Goal: Task Accomplishment & Management: Manage account settings

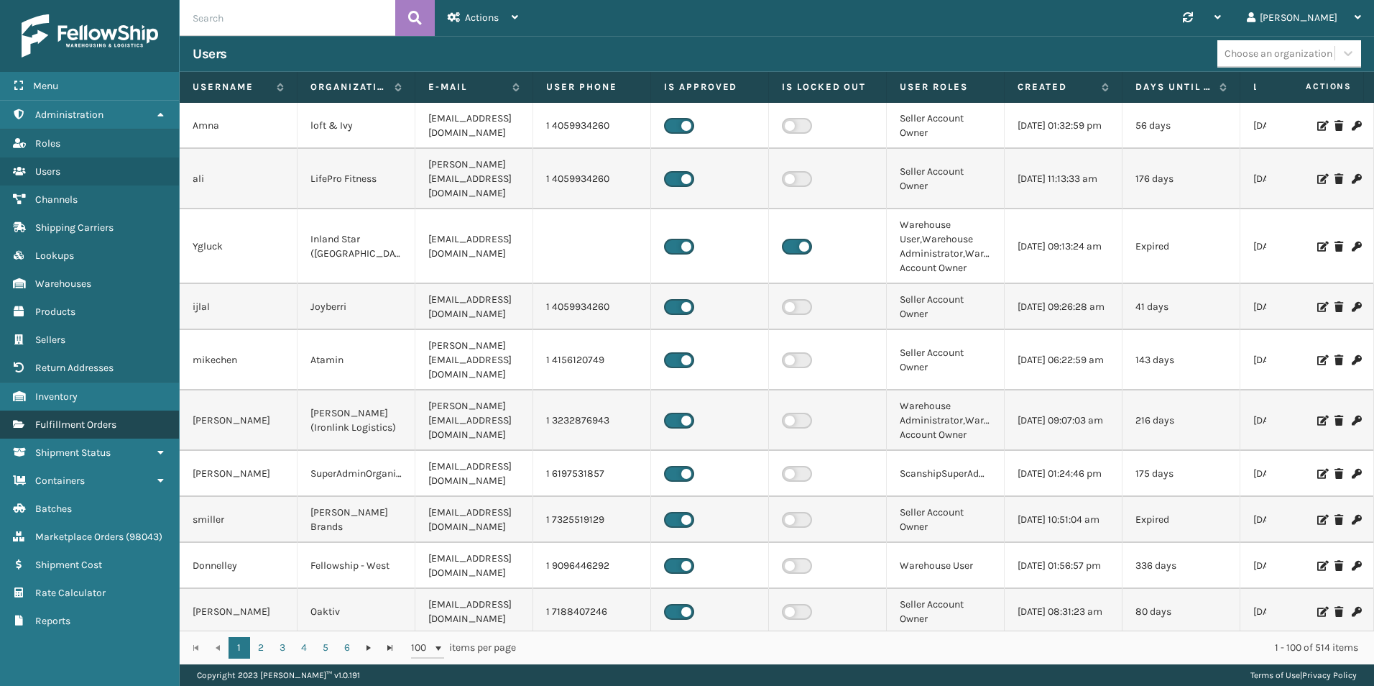
click at [91, 434] on link "Fulfillment Orders" at bounding box center [89, 424] width 179 height 28
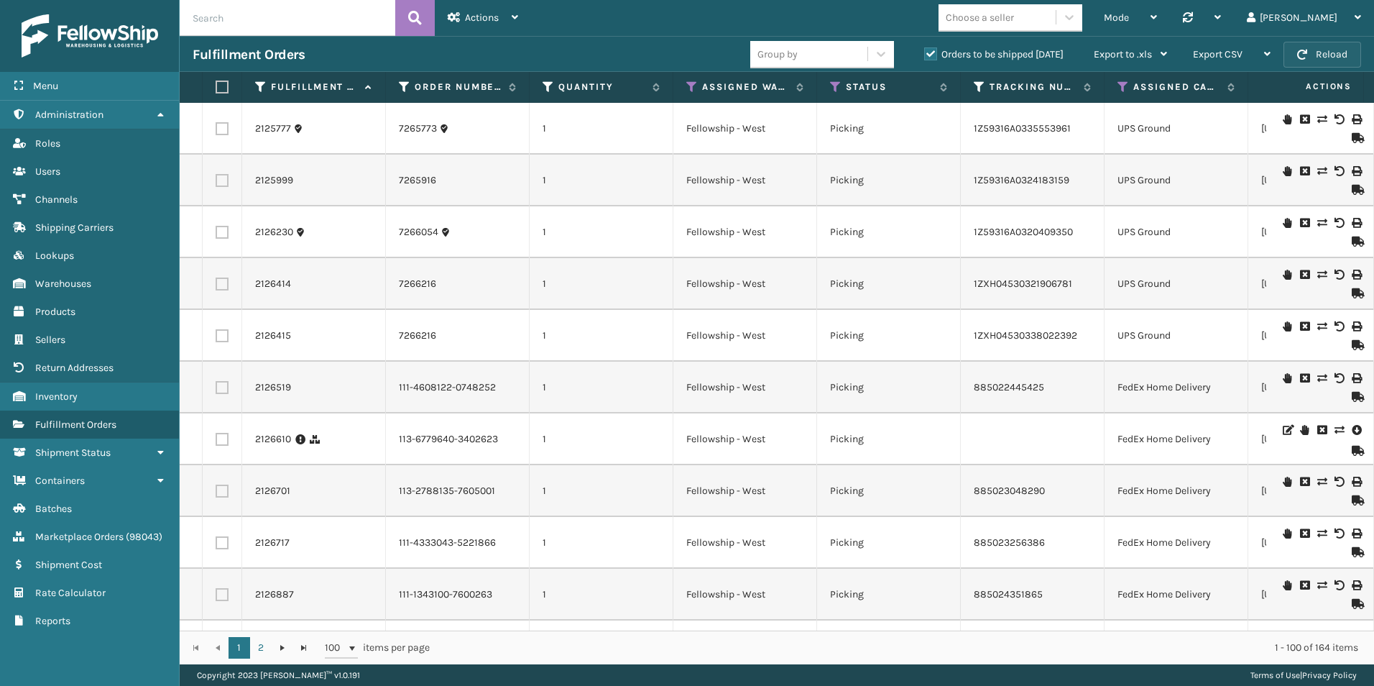
click at [1324, 50] on button "Reload" at bounding box center [1323, 55] width 78 height 26
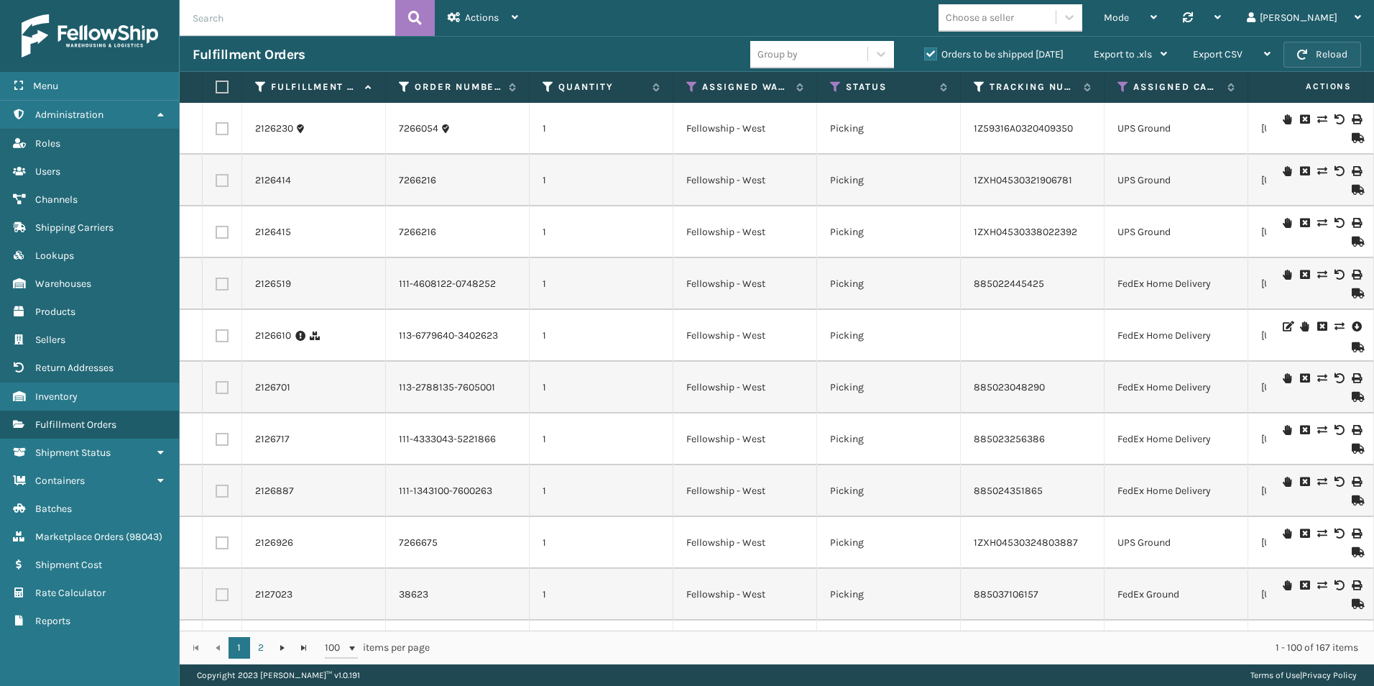
click at [1317, 52] on button "Reload" at bounding box center [1323, 55] width 78 height 26
click at [1319, 61] on button "Reload" at bounding box center [1323, 55] width 78 height 26
click at [1318, 45] on button "Reload" at bounding box center [1323, 55] width 78 height 26
click at [1316, 60] on button "Reload" at bounding box center [1323, 55] width 78 height 26
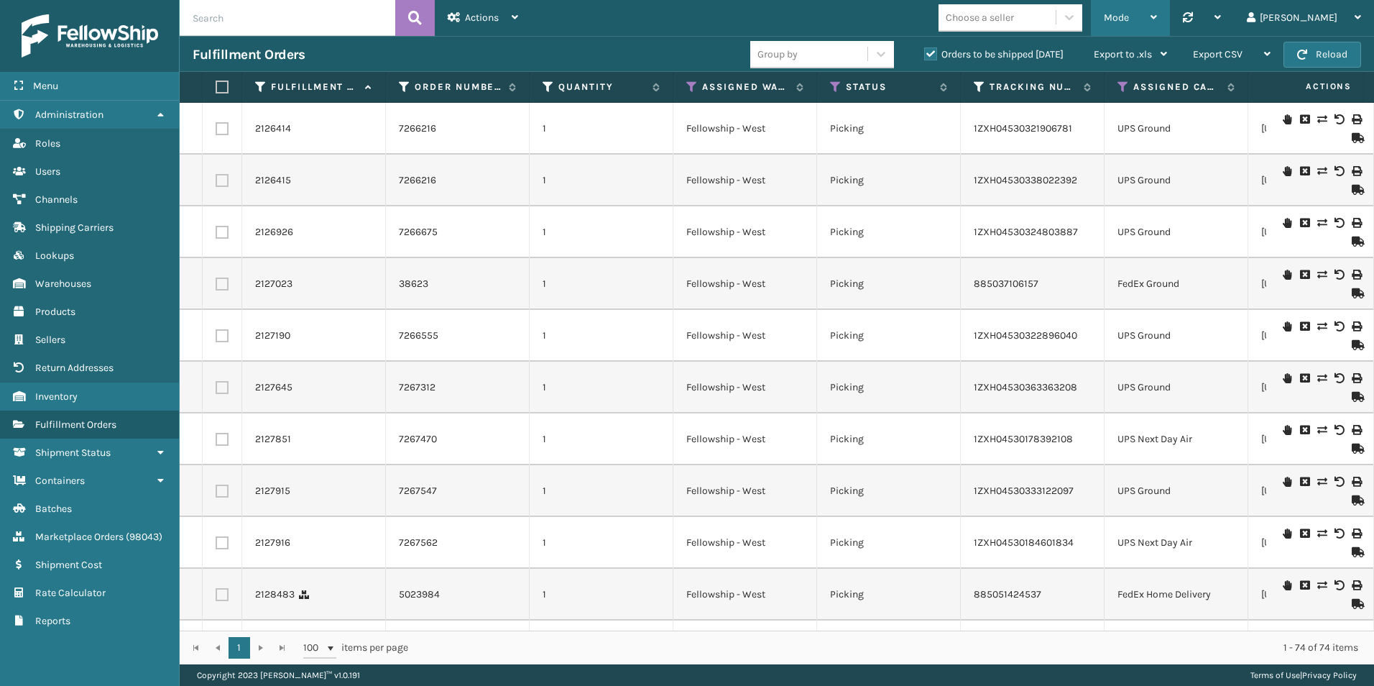
click at [1157, 17] on icon at bounding box center [1154, 17] width 6 height 10
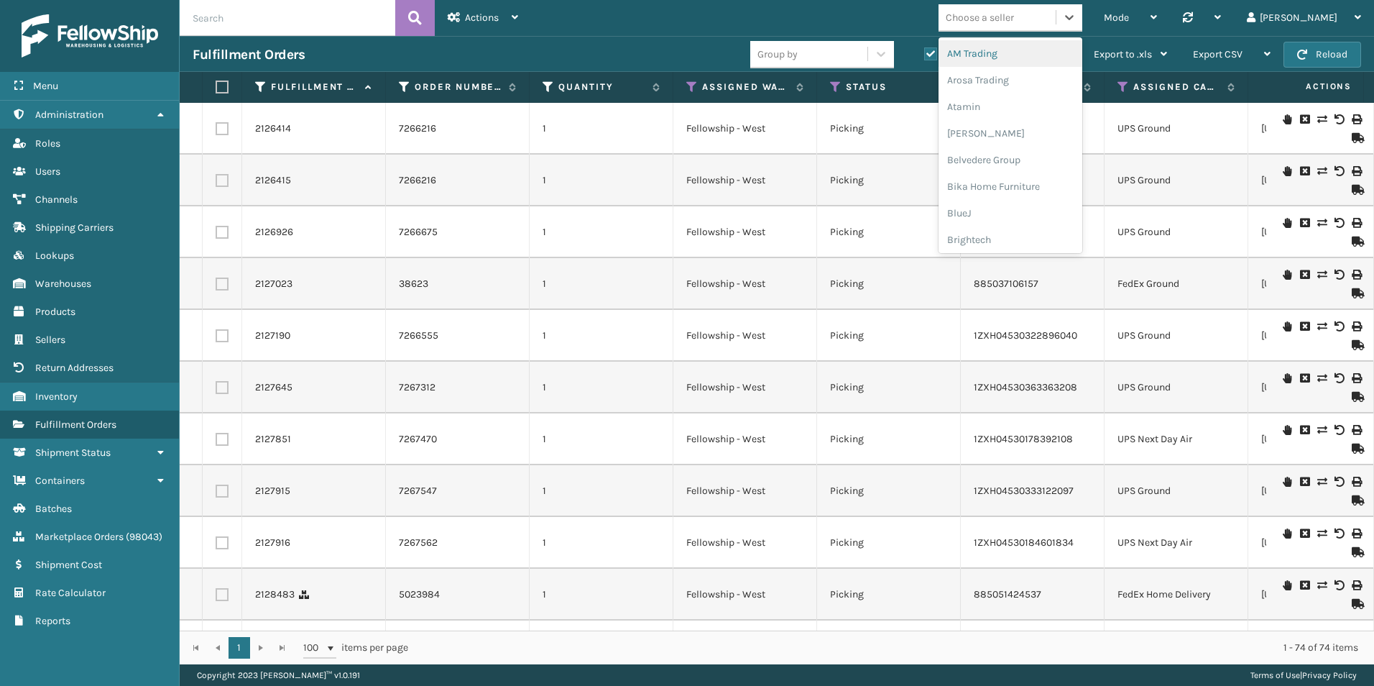
drag, startPoint x: 1079, startPoint y: 12, endPoint x: 1118, endPoint y: 15, distance: 38.9
click at [1014, 12] on div "Choose a seller" at bounding box center [980, 17] width 68 height 15
click at [1053, 180] on div "Sky Blue Brands" at bounding box center [1011, 183] width 144 height 27
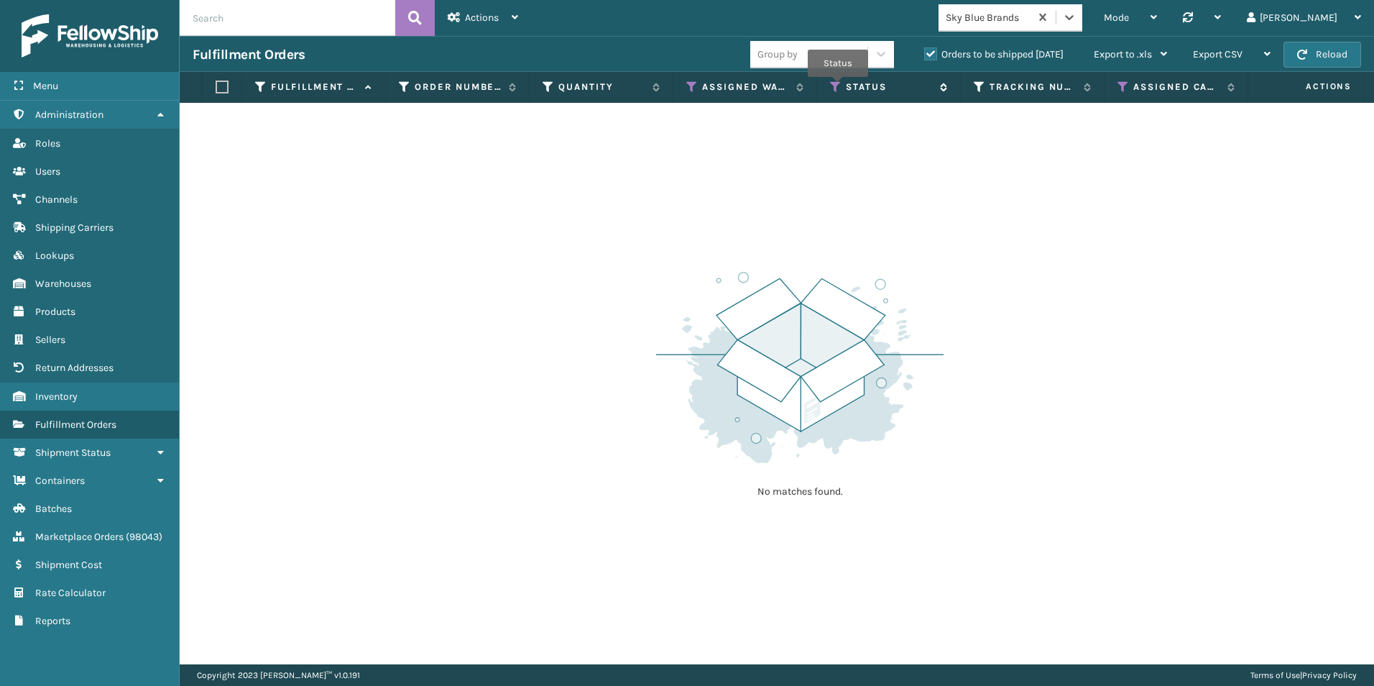
click at [838, 87] on icon at bounding box center [835, 86] width 11 height 13
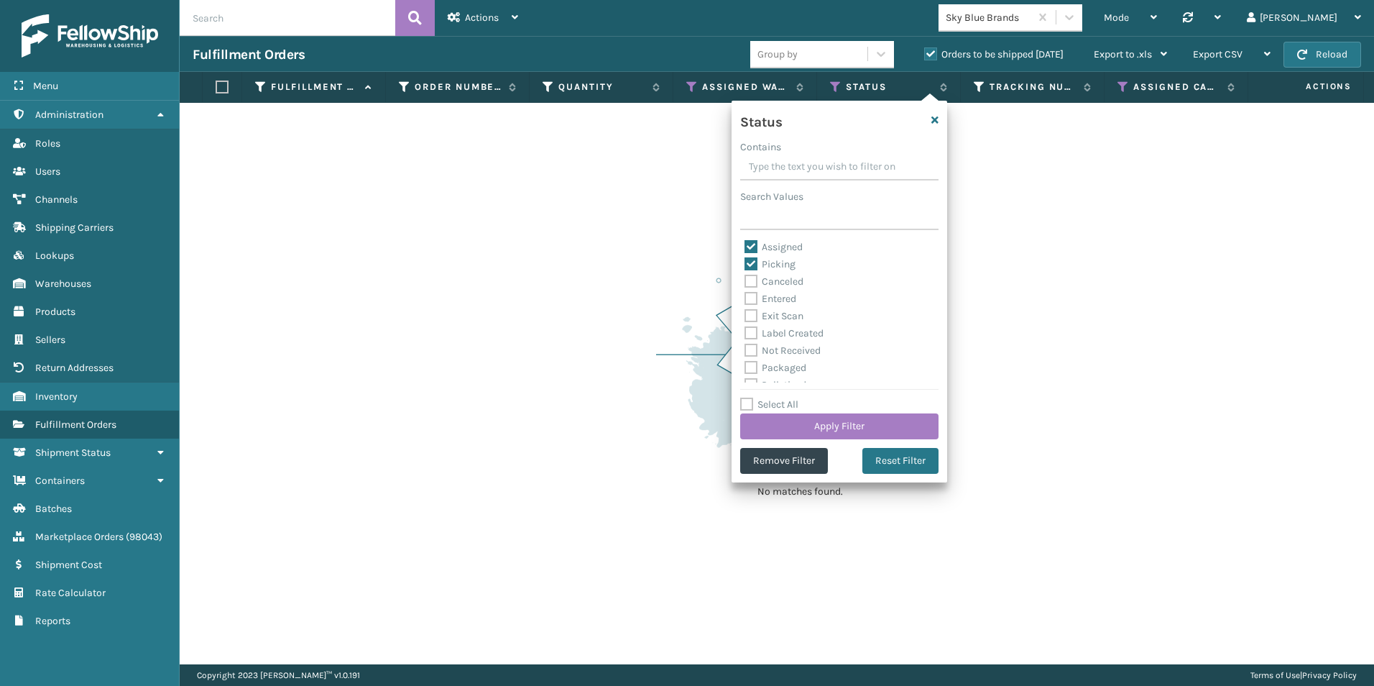
click at [748, 298] on label "Entered" at bounding box center [771, 299] width 52 height 12
click at [745, 298] on input "Entered" at bounding box center [745, 294] width 1 height 9
checkbox input "true"
click at [832, 421] on button "Apply Filter" at bounding box center [839, 426] width 198 height 26
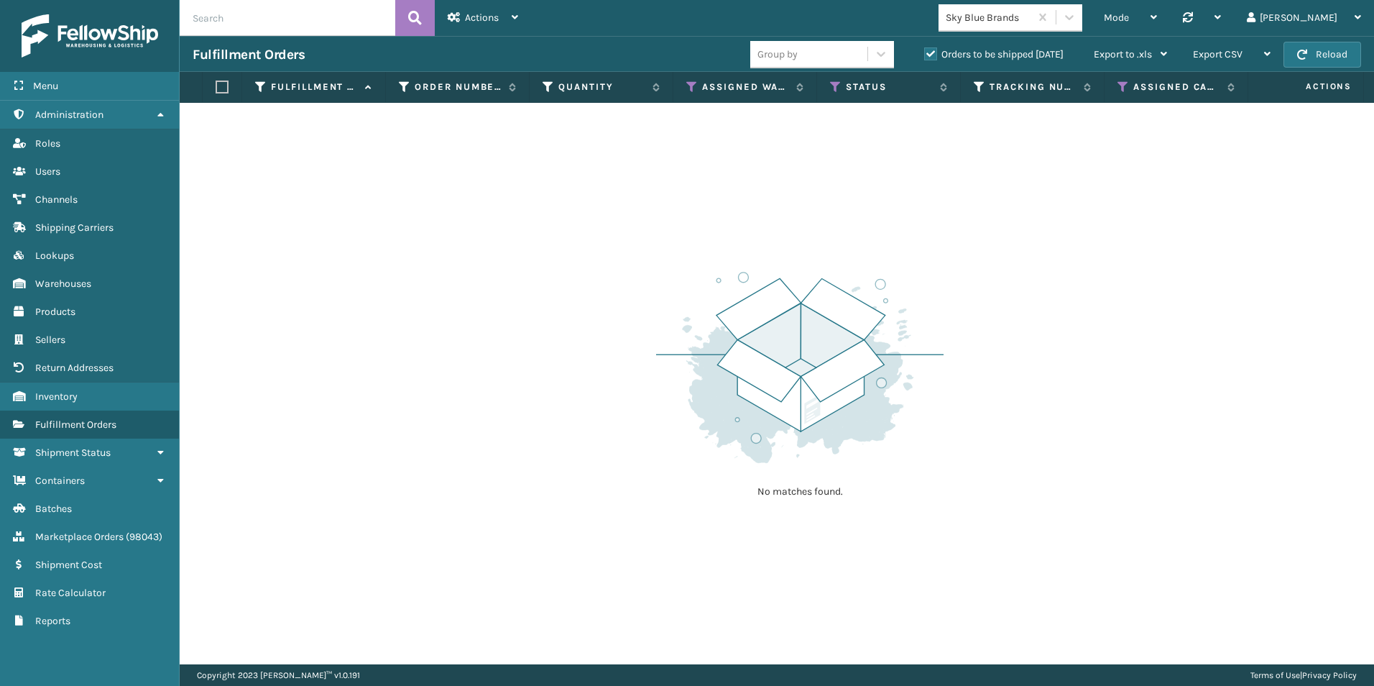
click at [929, 55] on label "Orders to be shipped [DATE]" at bounding box center [993, 54] width 139 height 12
click at [925, 55] on input "Orders to be shipped [DATE]" at bounding box center [924, 50] width 1 height 9
click at [480, 27] on div "Actions" at bounding box center [483, 18] width 70 height 36
click at [310, 216] on div "No matches found." at bounding box center [777, 383] width 1195 height 561
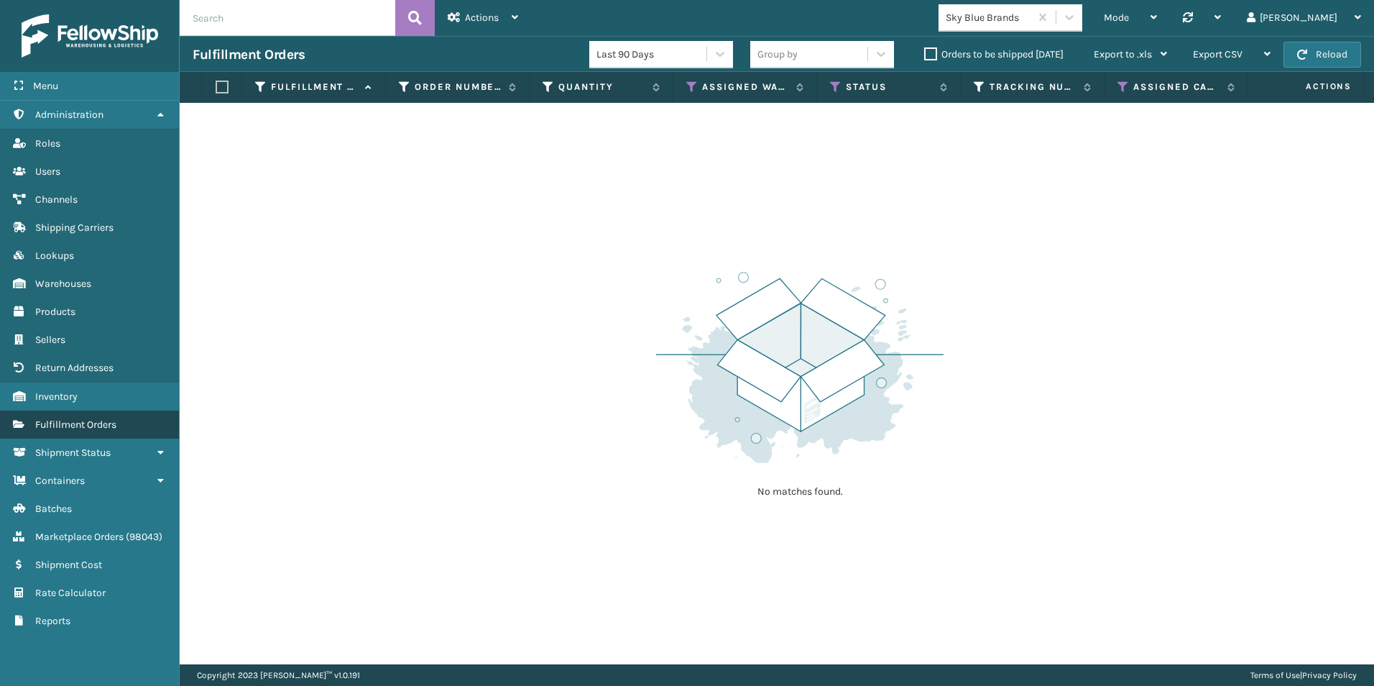
click at [86, 425] on span "Fulfillment Orders" at bounding box center [75, 424] width 81 height 12
click at [74, 425] on span "Fulfillment Orders" at bounding box center [75, 424] width 81 height 12
click at [86, 530] on span "Marketplace Orders" at bounding box center [79, 536] width 88 height 12
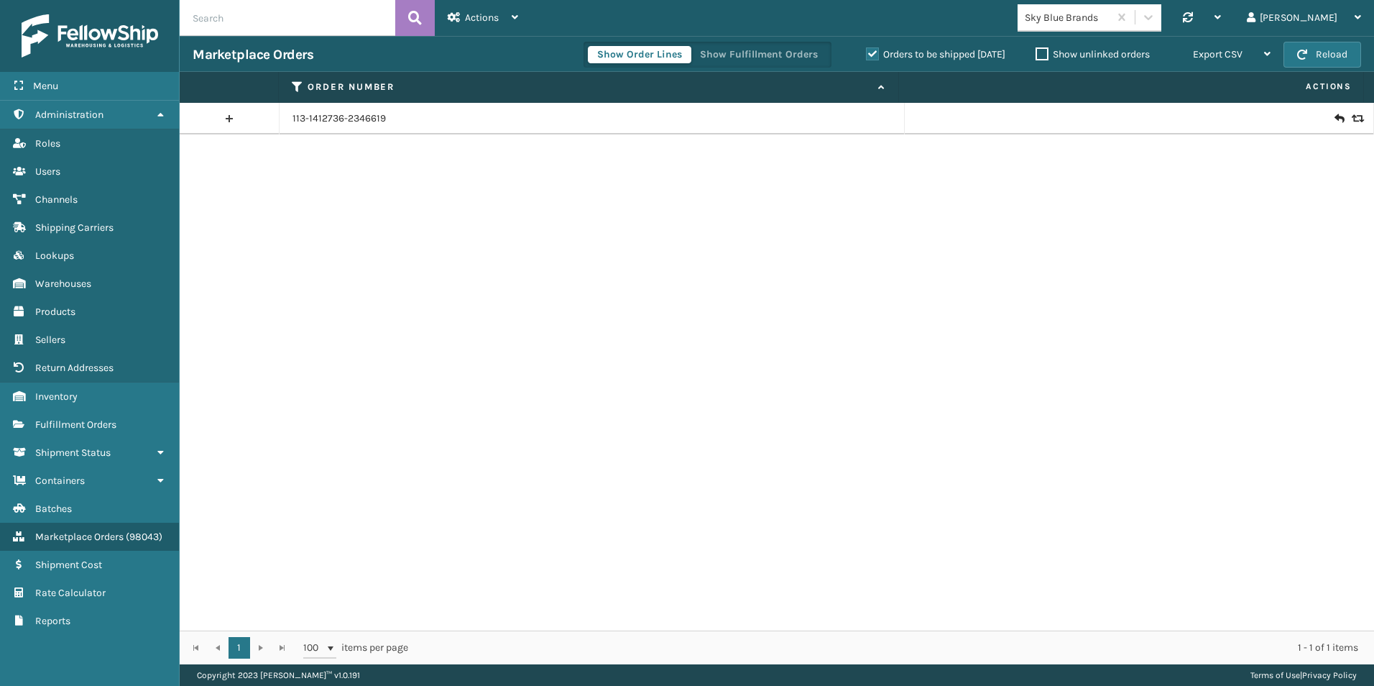
click at [229, 118] on link at bounding box center [229, 118] width 99 height 23
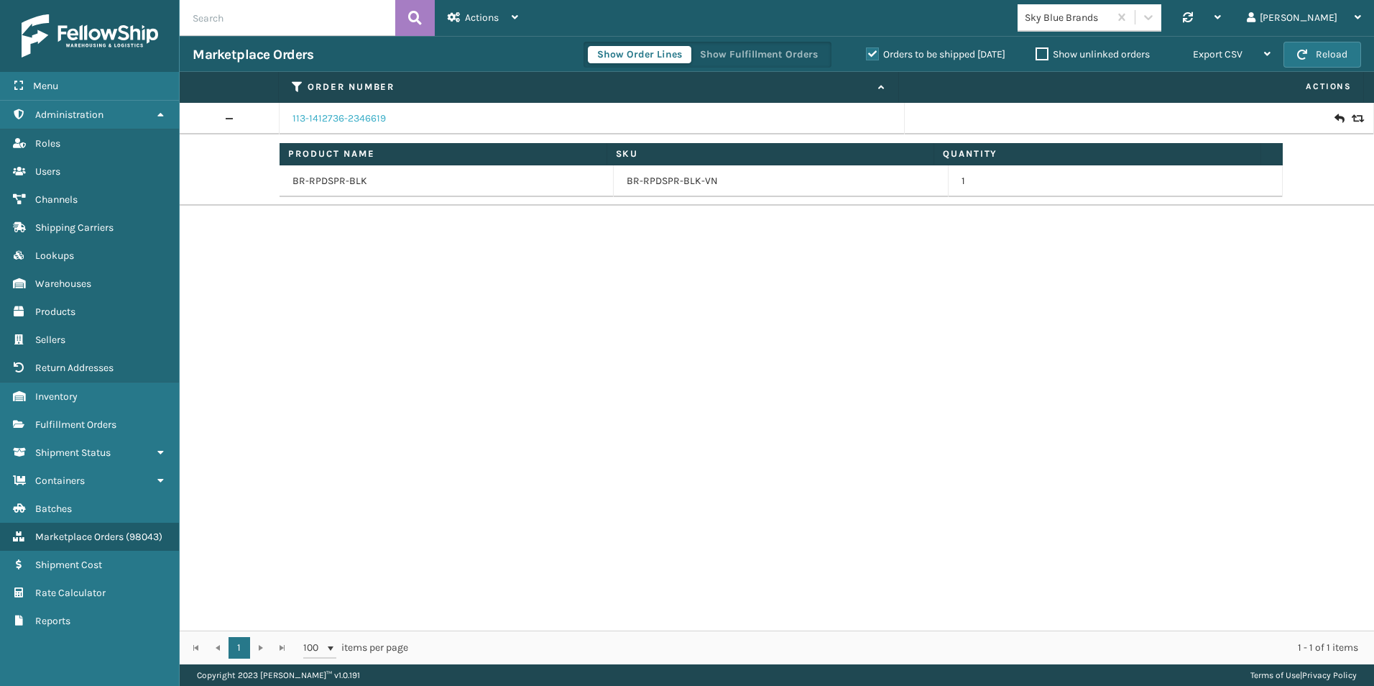
click at [346, 121] on link "113-1412736-2346619" at bounding box center [339, 118] width 93 height 14
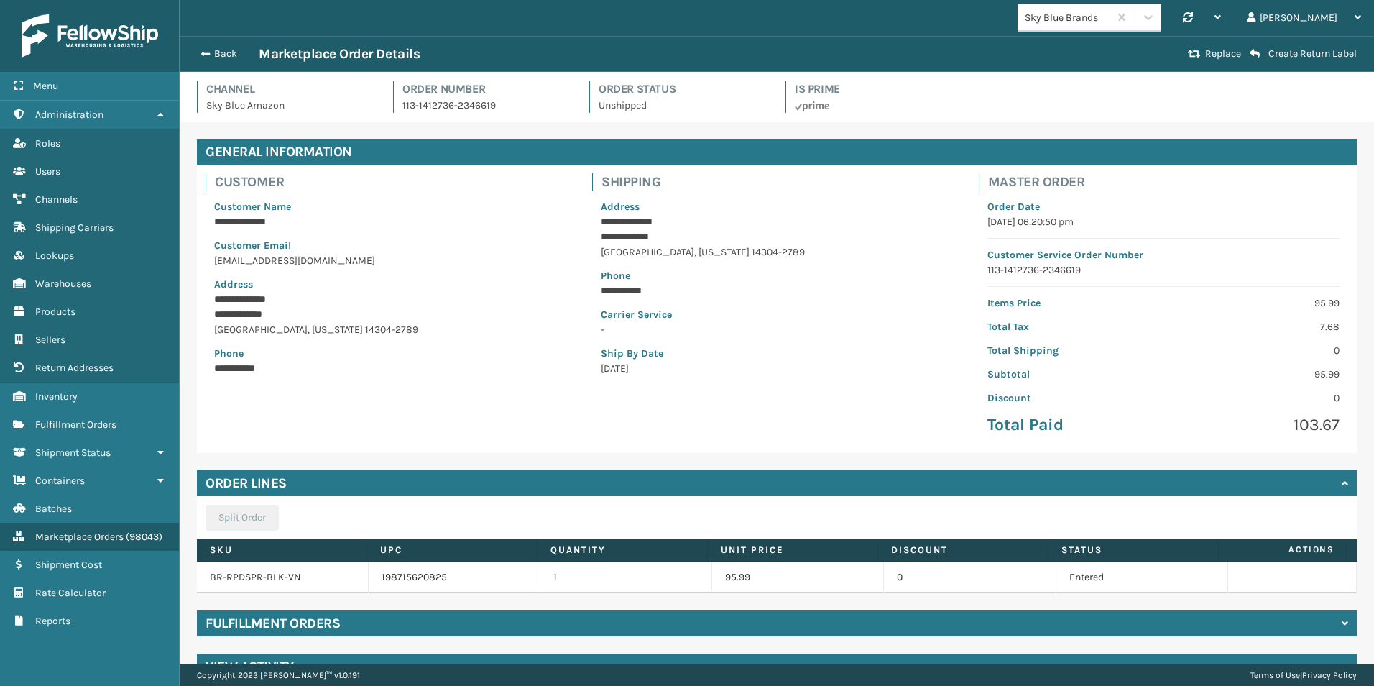
drag, startPoint x: 217, startPoint y: 55, endPoint x: 344, endPoint y: 71, distance: 127.6
click at [217, 55] on button "Back" at bounding box center [226, 53] width 66 height 13
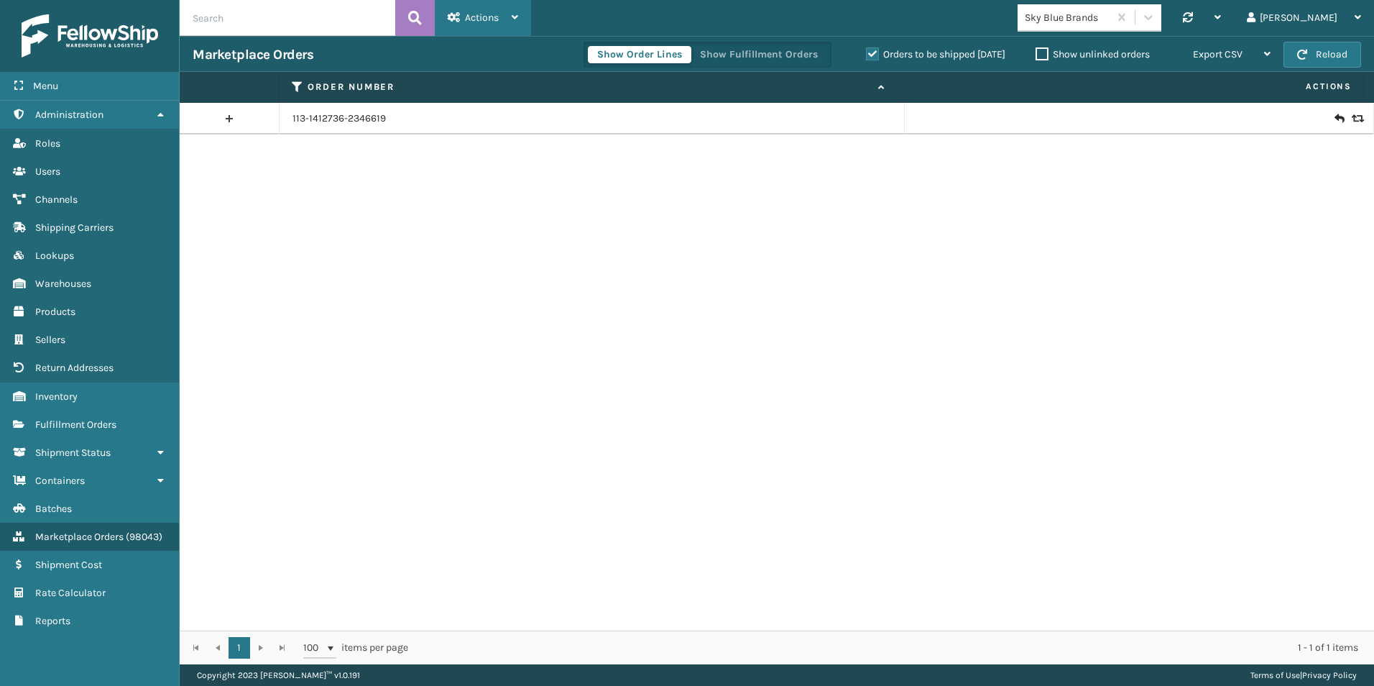
click at [456, 20] on div "Actions" at bounding box center [483, 18] width 70 height 36
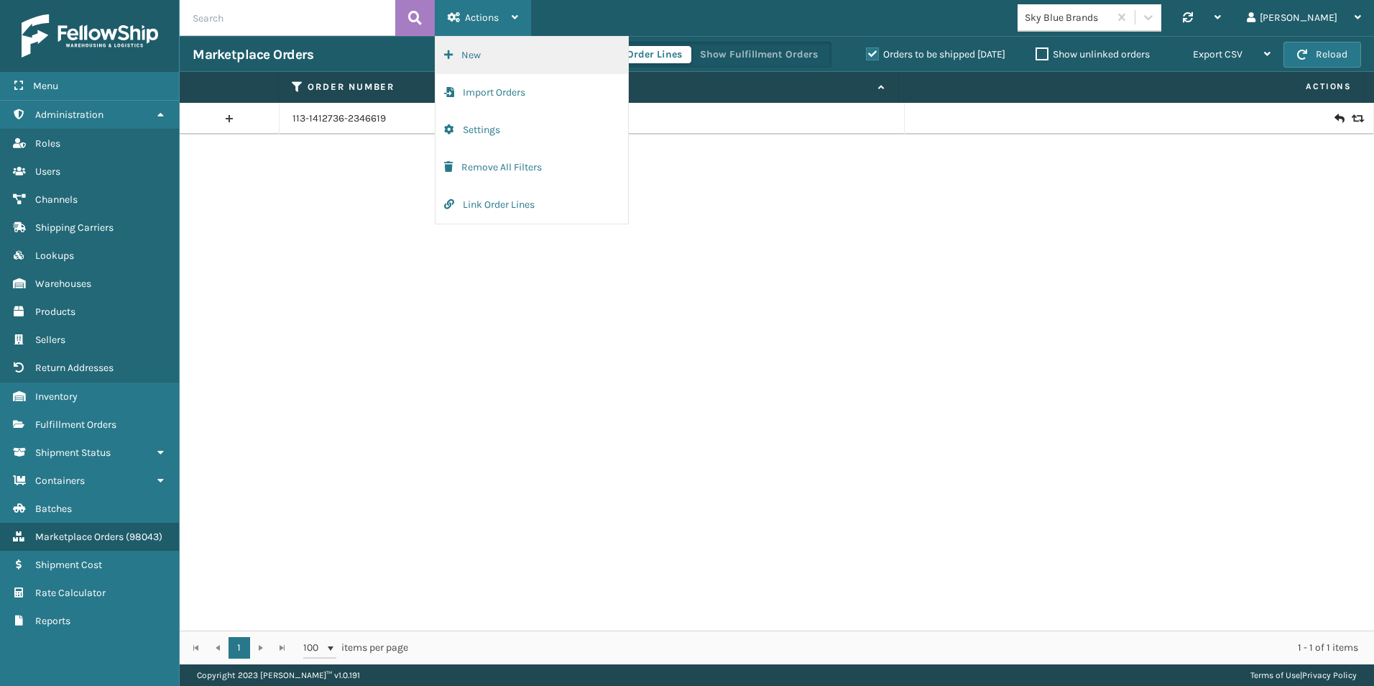
click at [469, 57] on button "New" at bounding box center [532, 55] width 193 height 37
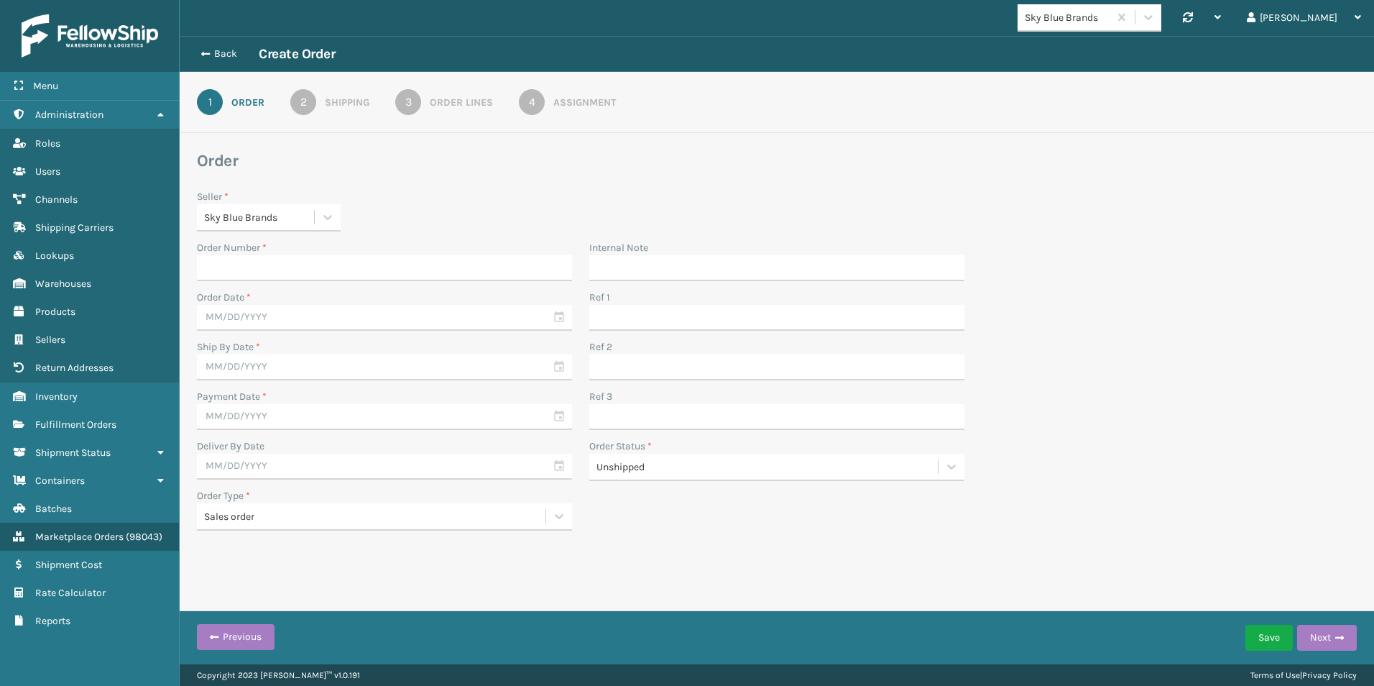
click at [230, 269] on input "Order Number *" at bounding box center [384, 268] width 375 height 26
drag, startPoint x: 234, startPoint y: 274, endPoint x: 262, endPoint y: 275, distance: 27.3
click at [239, 272] on input "Order Number *" at bounding box center [384, 268] width 375 height 26
click at [236, 267] on input "Order Number *" at bounding box center [384, 268] width 375 height 26
type input "100925"
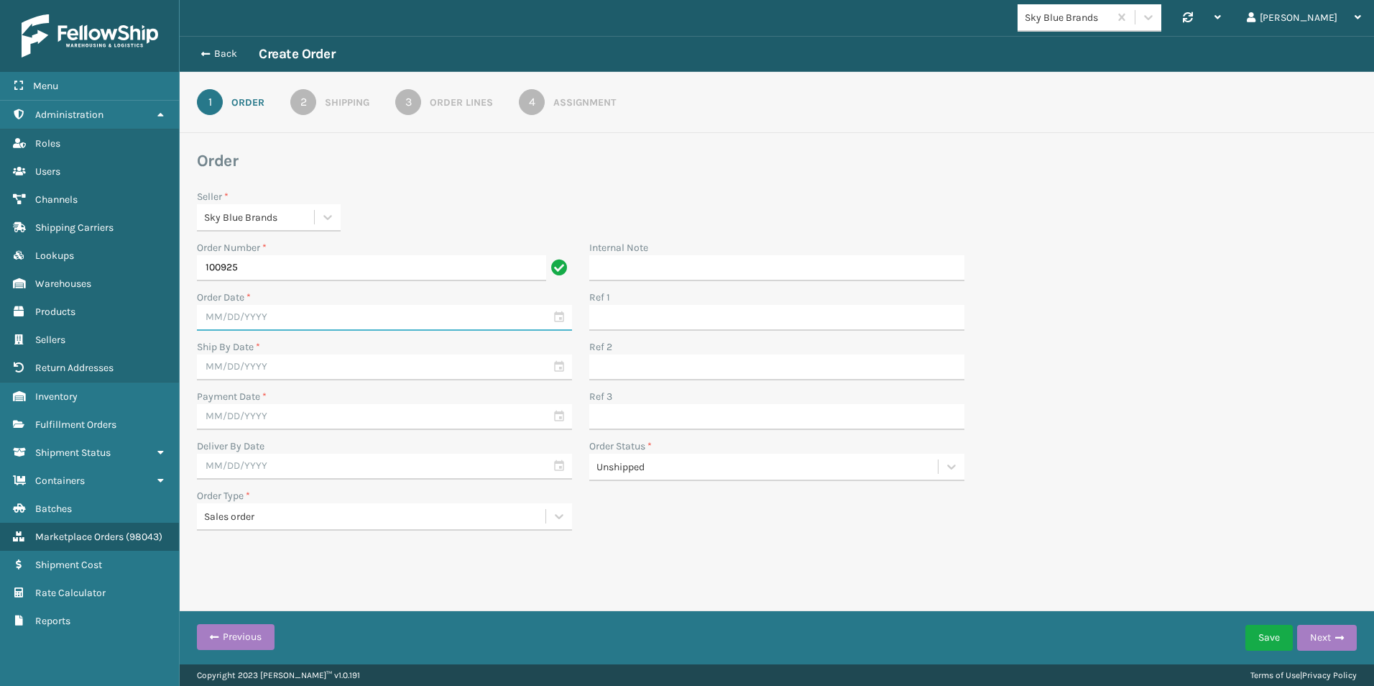
click at [529, 313] on input "text" at bounding box center [384, 318] width 375 height 26
click at [311, 423] on div "9" at bounding box center [314, 424] width 22 height 22
type input "[DATE]"
click at [471, 369] on input "text" at bounding box center [384, 367] width 375 height 26
click at [315, 471] on div "9" at bounding box center [314, 474] width 22 height 22
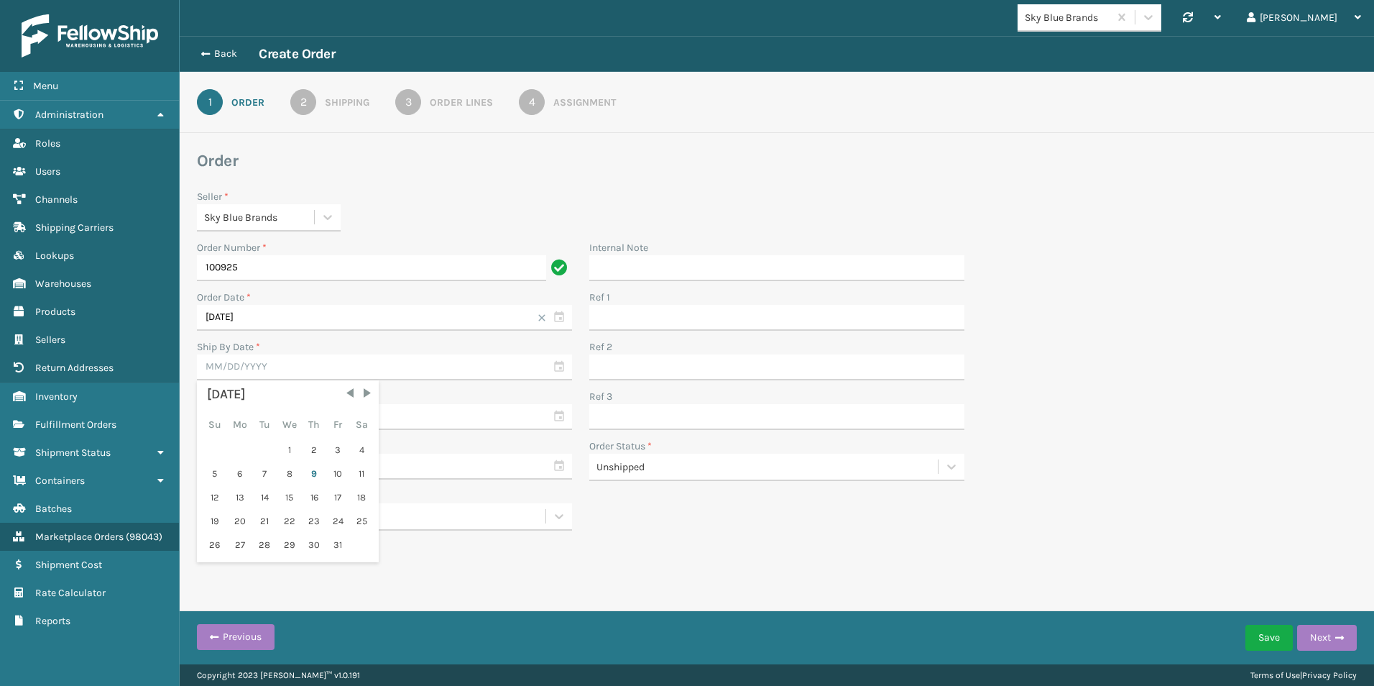
type input "[DATE]"
click at [331, 424] on input "text" at bounding box center [384, 417] width 375 height 26
click at [315, 525] on div "9" at bounding box center [314, 523] width 22 height 22
type input "[DATE]"
click at [795, 530] on div "Internal Note Ref 1 Ref 2 Ref 3 Order Status * Unshipped" at bounding box center [777, 385] width 392 height 290
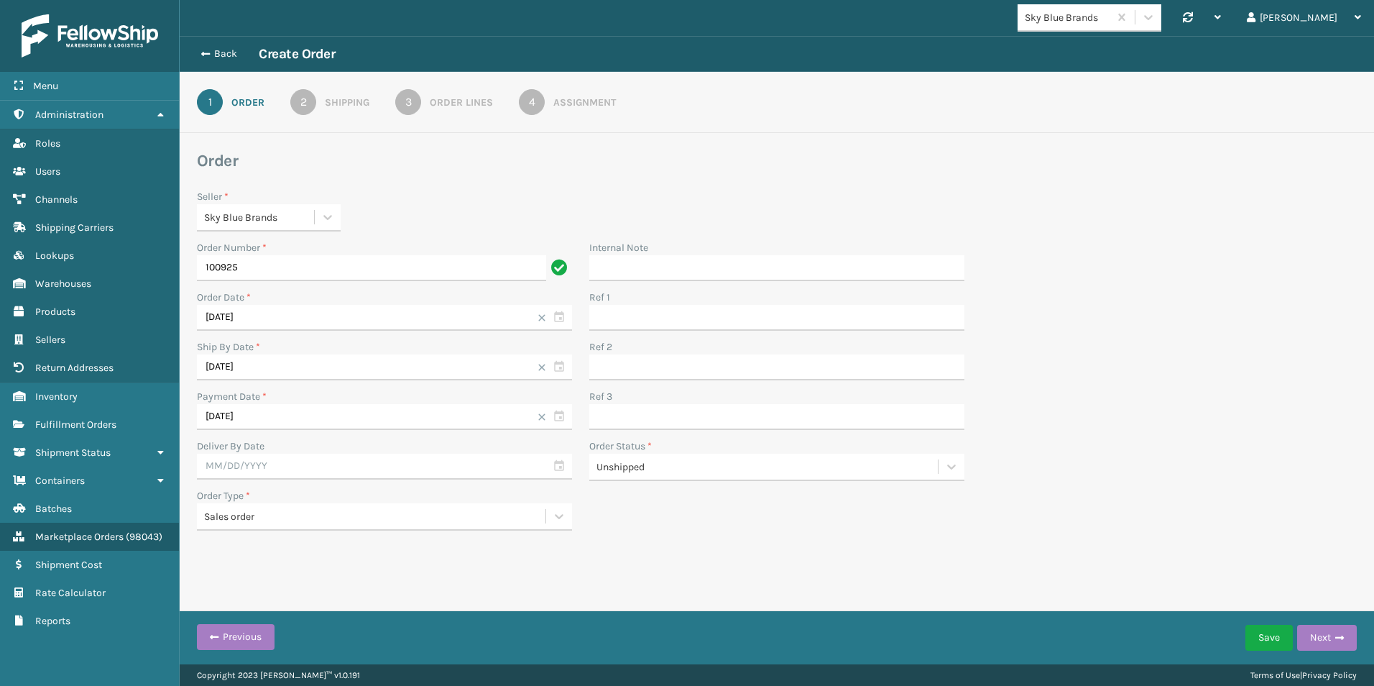
click at [326, 106] on div "Shipping" at bounding box center [347, 102] width 45 height 15
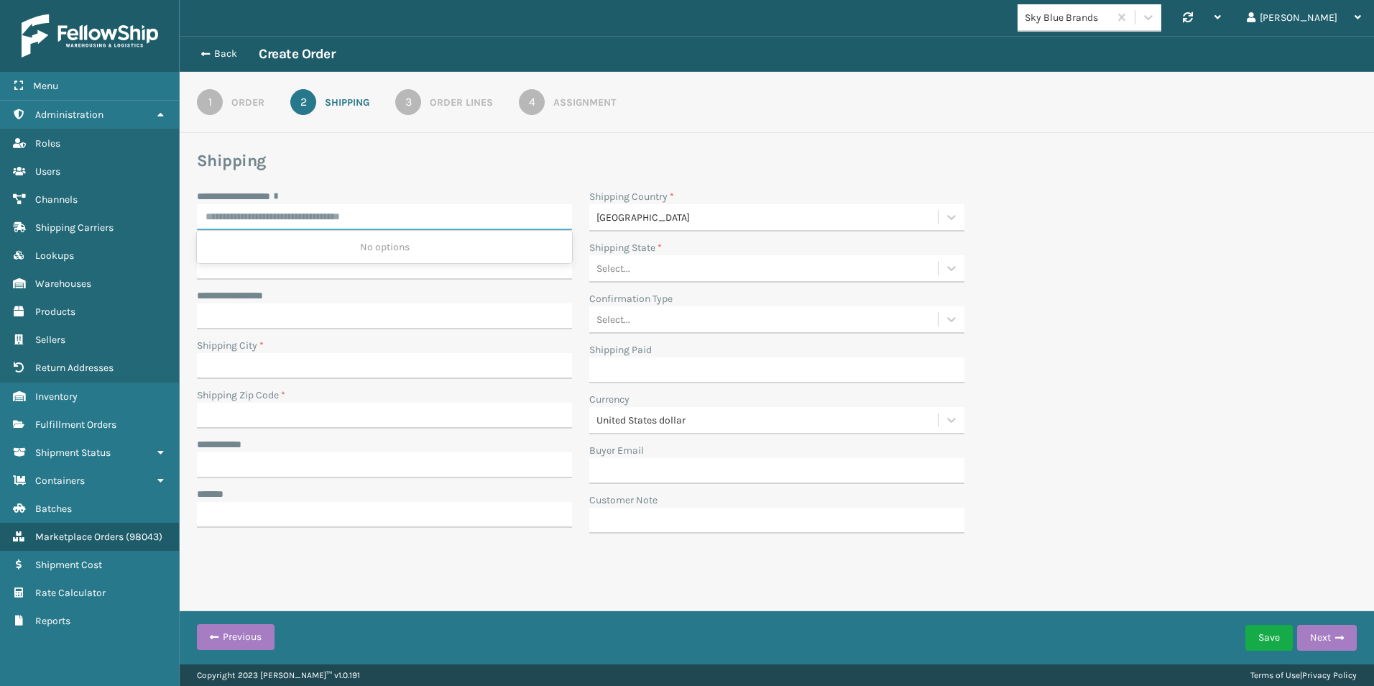
paste input "**********"
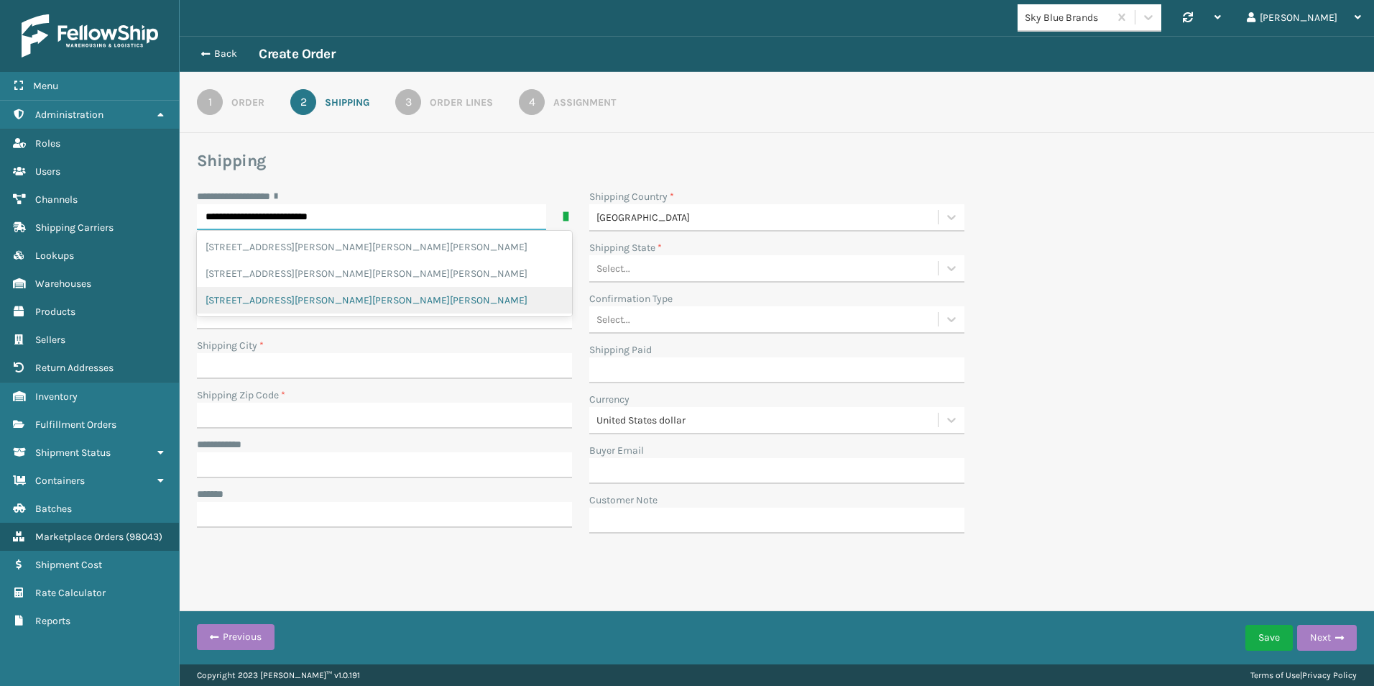
click at [349, 300] on div "[STREET_ADDRESS][PERSON_NAME][PERSON_NAME][PERSON_NAME]" at bounding box center [384, 300] width 375 height 27
type input "**********"
type input "MONTAGUE"
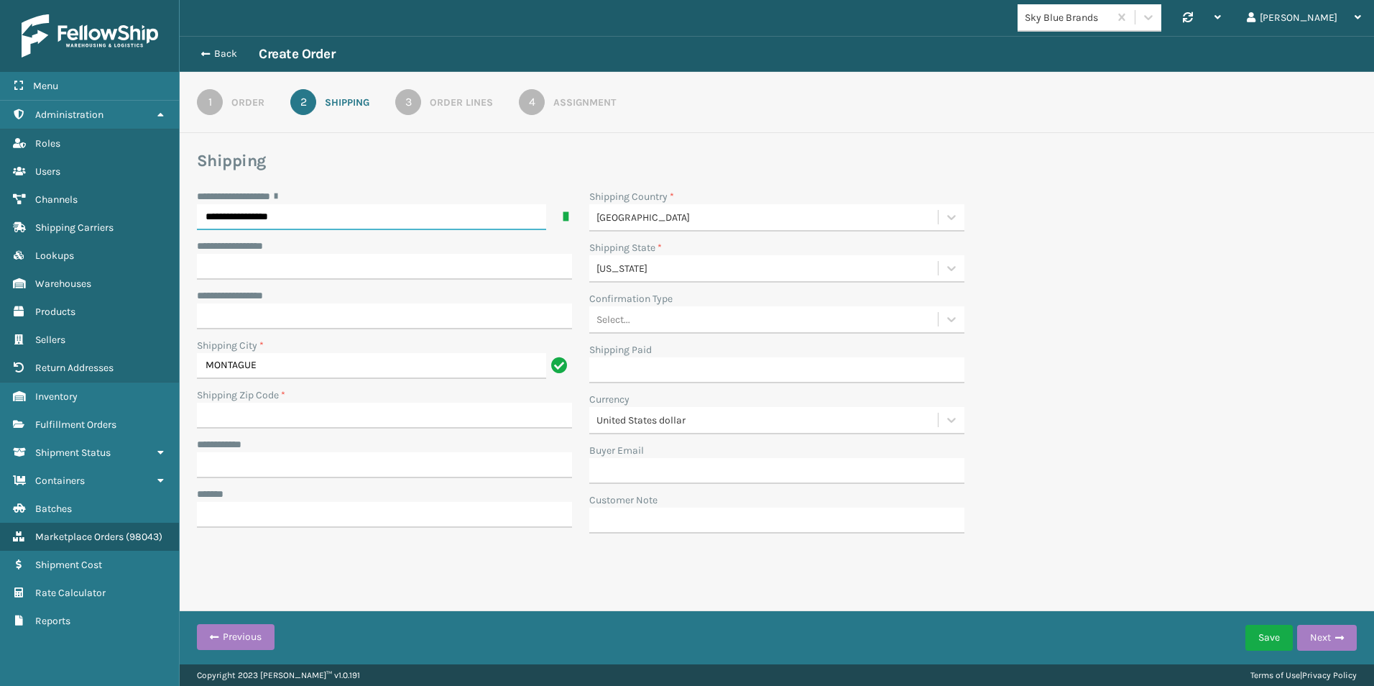
type input "01351-9507"
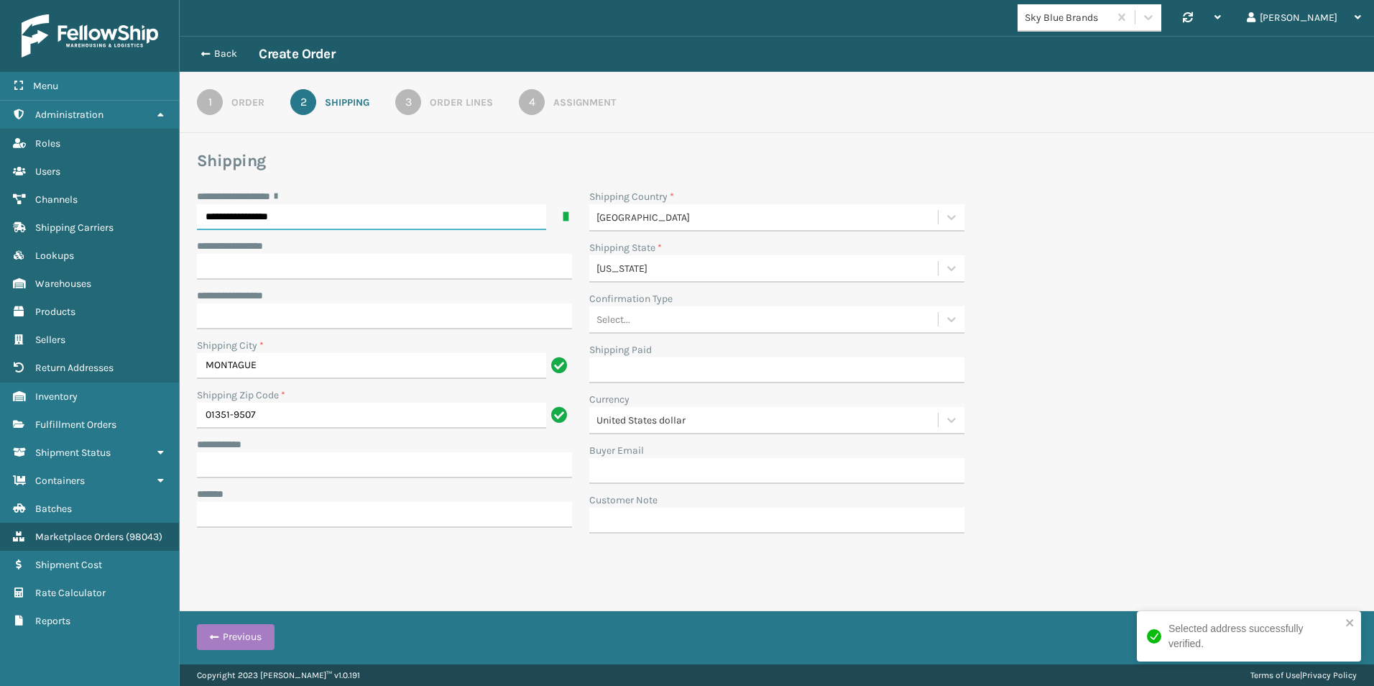
type input "**********"
click at [241, 466] on input "**********" at bounding box center [384, 465] width 375 height 26
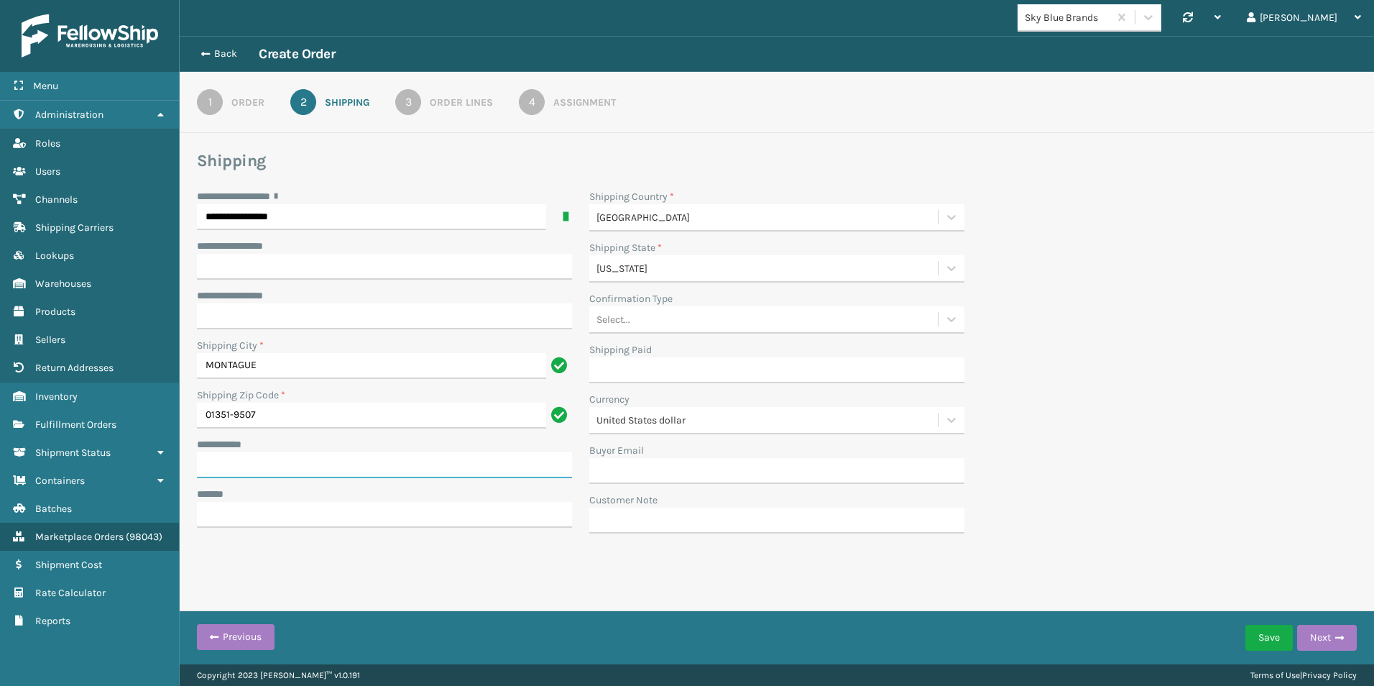
paste input "**********"
type input "**********"
click at [1189, 312] on div "**********" at bounding box center [776, 365] width 1177 height 353
click at [948, 318] on icon at bounding box center [951, 319] width 9 height 5
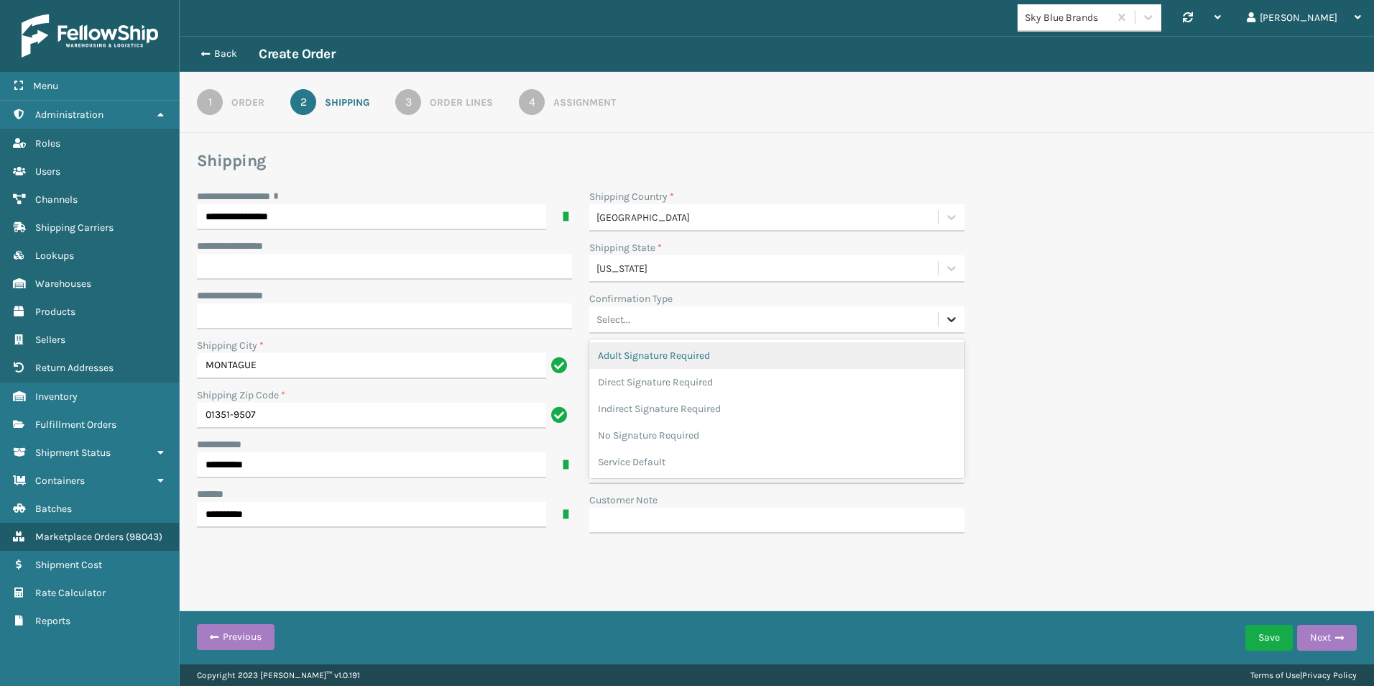
click at [948, 318] on icon at bounding box center [951, 319] width 9 height 5
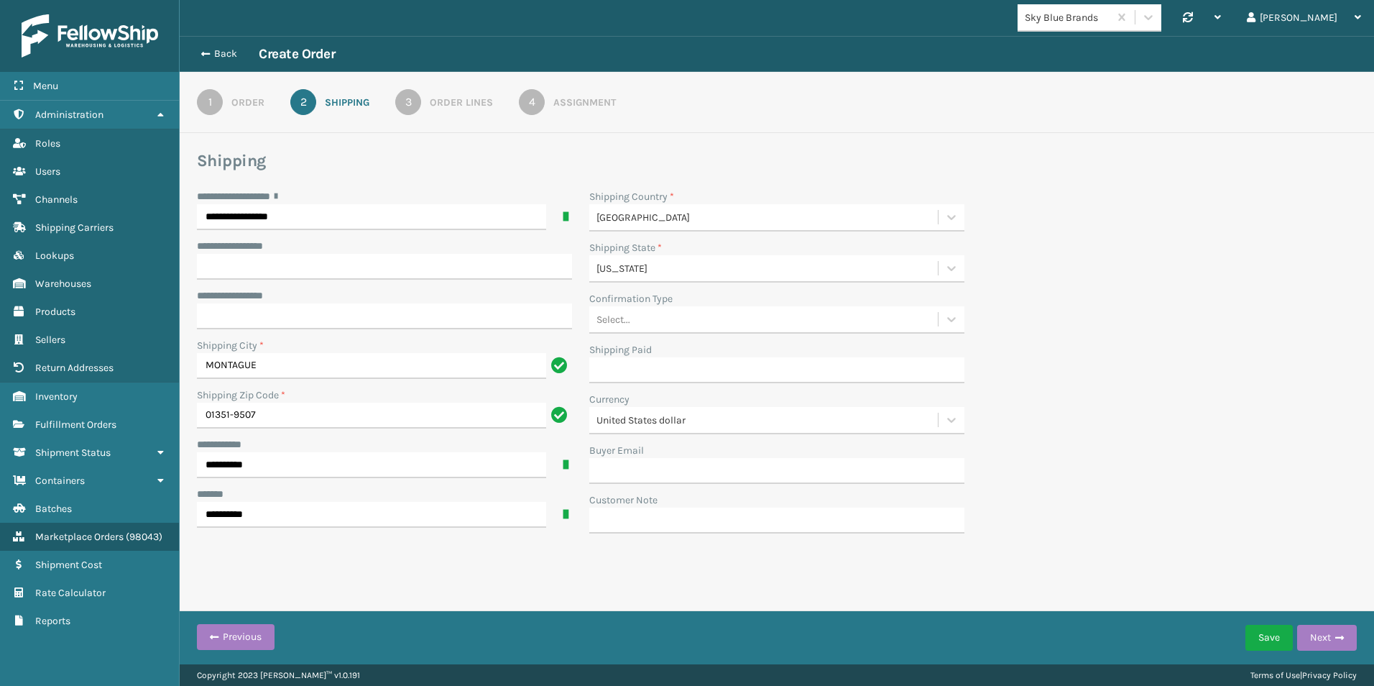
click at [435, 103] on div "Order Lines" at bounding box center [461, 102] width 63 height 15
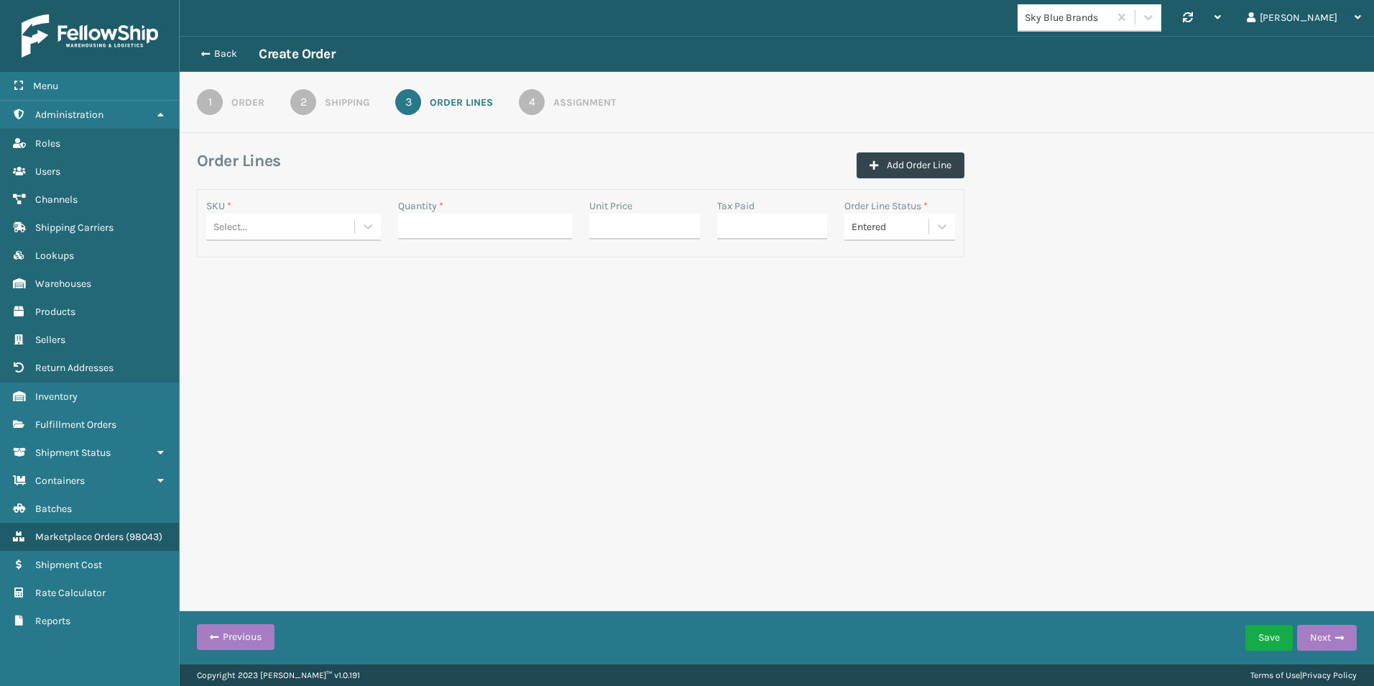
click at [234, 229] on div "Select..." at bounding box center [230, 226] width 34 height 15
click at [269, 265] on div "BR-RPDSPR-BLK" at bounding box center [293, 262] width 175 height 27
click at [477, 220] on input "Quantity *" at bounding box center [485, 226] width 175 height 26
type input "1"
click at [625, 142] on div "Back Create Order 1 Order 2 Shipping 3 Order Lines 4 Assignment Order Lines Add…" at bounding box center [777, 175] width 1195 height 279
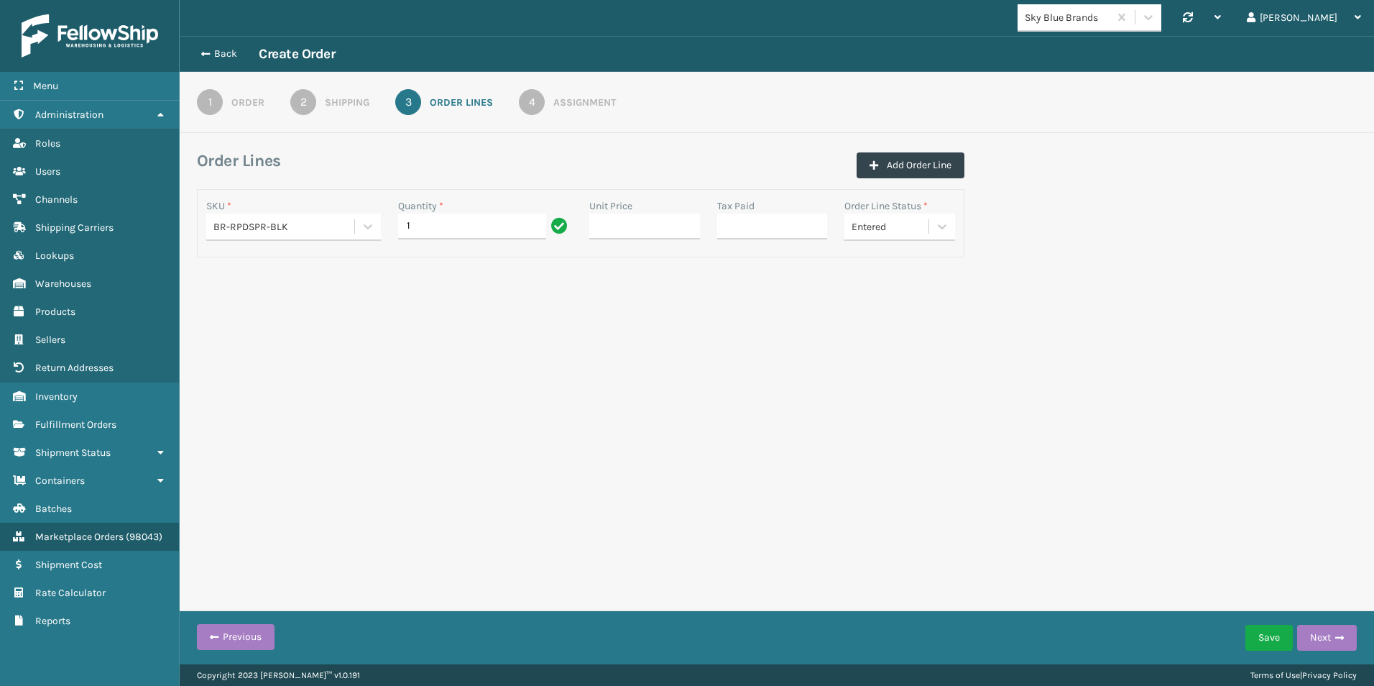
click at [582, 102] on div "Assignment" at bounding box center [584, 102] width 63 height 15
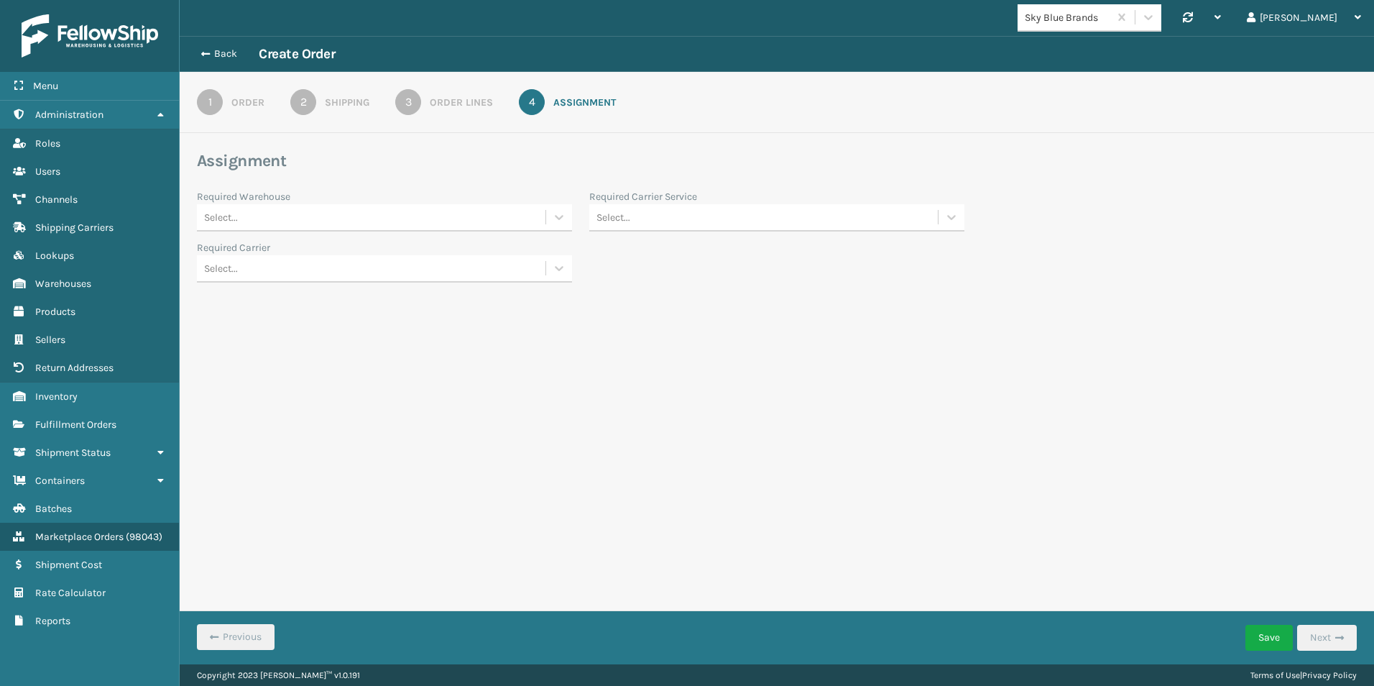
click at [448, 100] on div "Order Lines" at bounding box center [461, 102] width 63 height 15
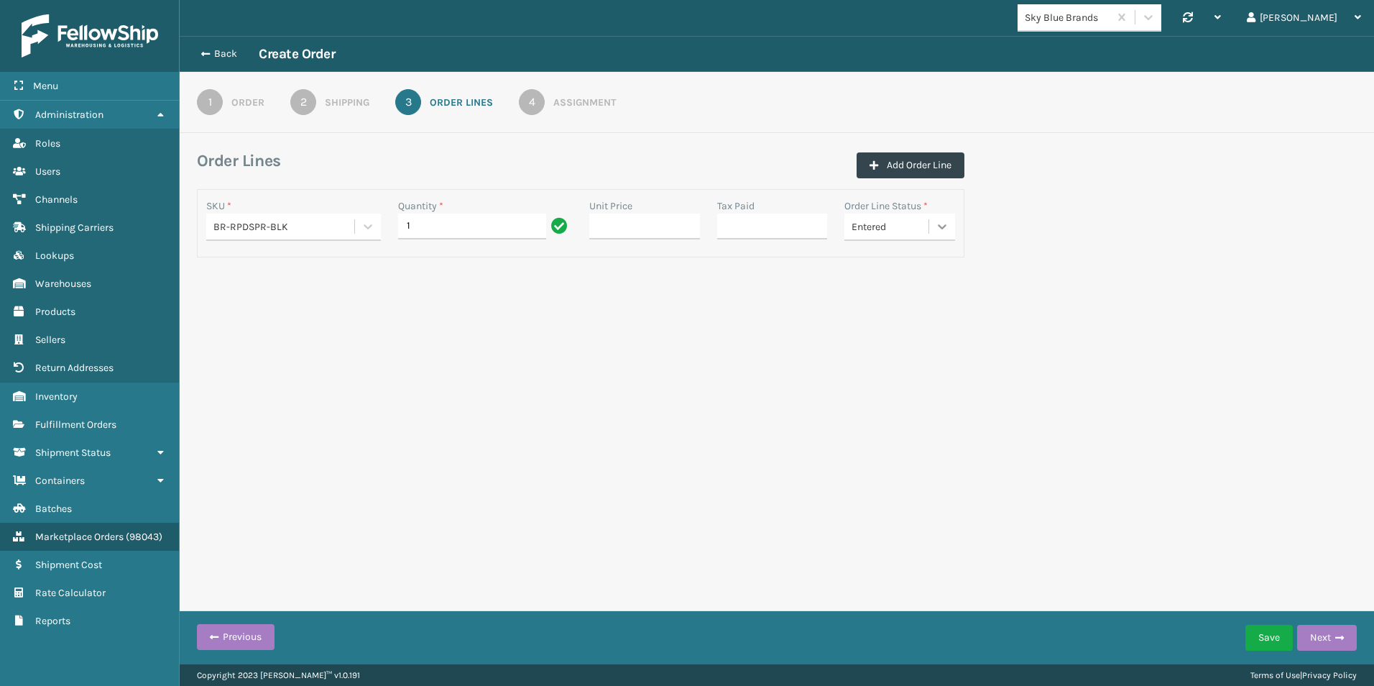
click at [949, 233] on icon at bounding box center [942, 226] width 14 height 14
click at [1046, 388] on div "Sky Blue Brands Synchronise all channels Liz Log Out Back Create Order 1 Order …" at bounding box center [777, 332] width 1195 height 664
click at [566, 103] on div "Assignment" at bounding box center [584, 102] width 63 height 15
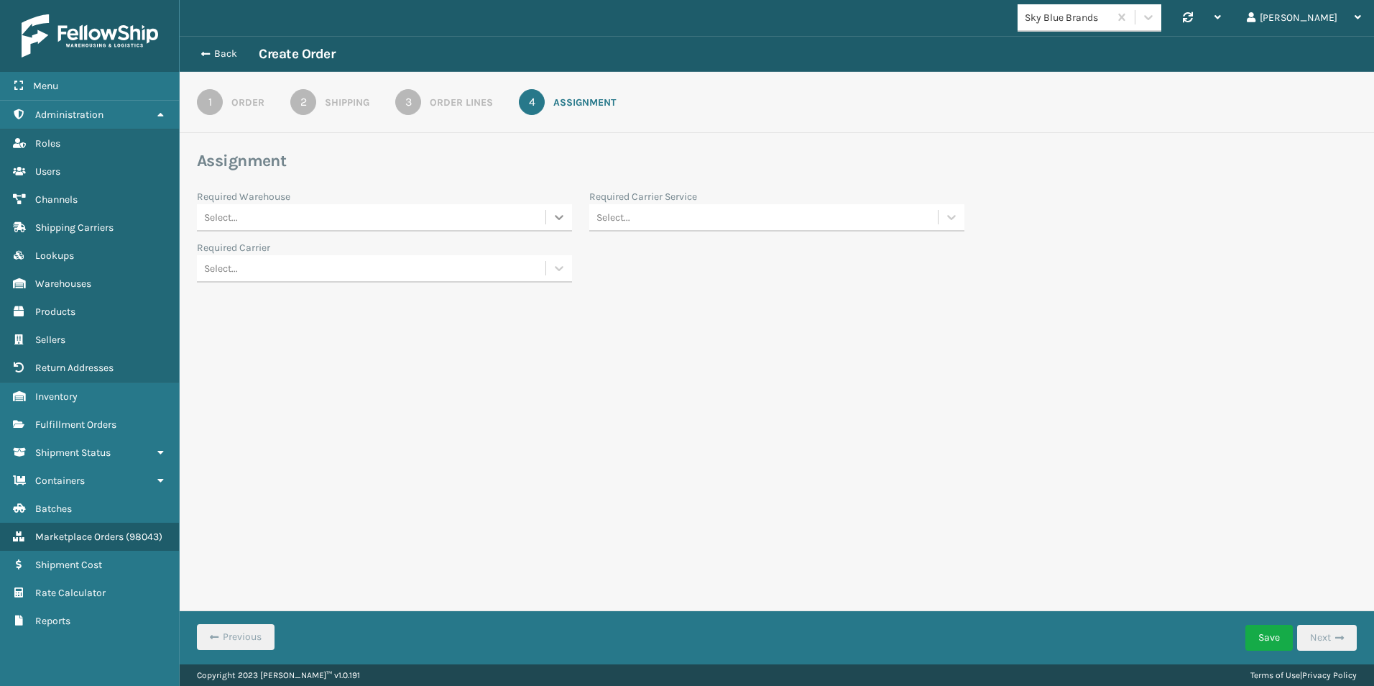
click at [563, 218] on icon at bounding box center [559, 217] width 14 height 14
click at [372, 282] on div "Fellowship - West" at bounding box center [384, 280] width 375 height 27
click at [949, 207] on div at bounding box center [952, 217] width 26 height 26
click at [653, 323] on div "FedEx Home Delivery" at bounding box center [776, 322] width 375 height 27
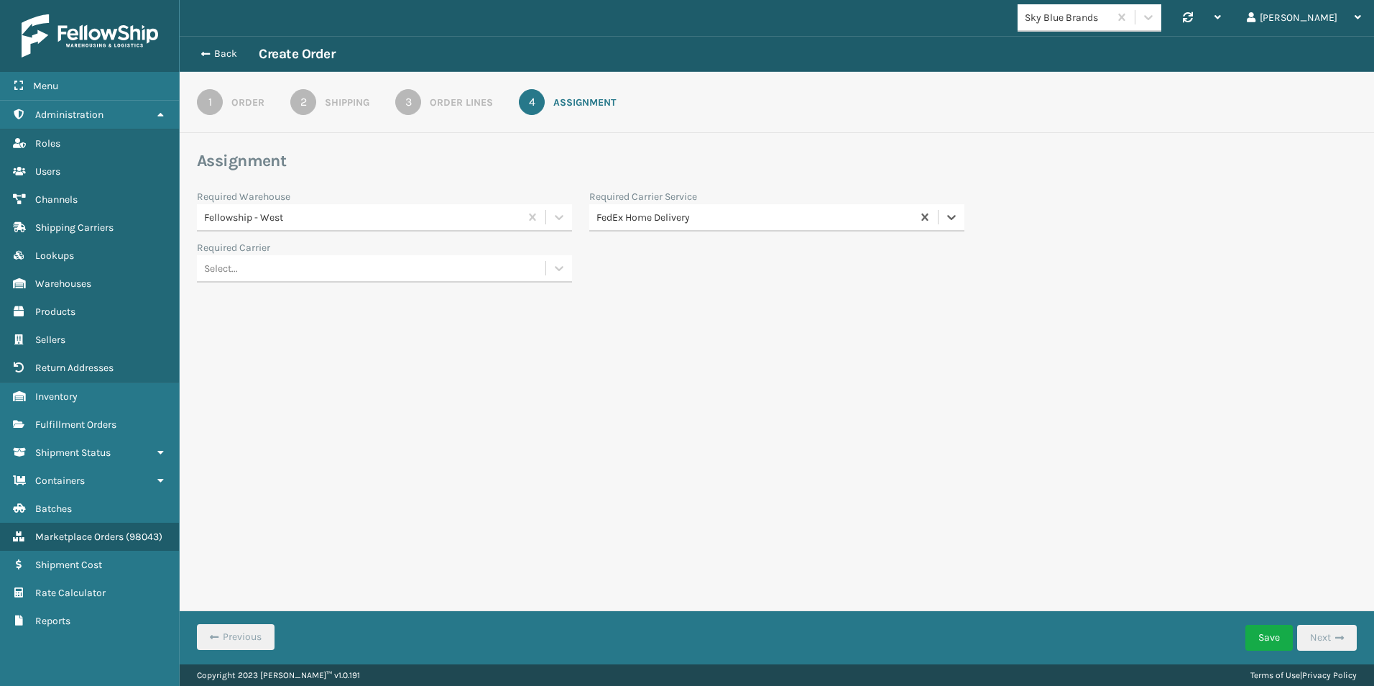
click at [333, 278] on div "Select..." at bounding box center [371, 269] width 349 height 24
drag, startPoint x: 708, startPoint y: 319, endPoint x: 615, endPoint y: 288, distance: 98.4
click at [708, 318] on div "Back Create Order 1 Order 2 Shipping 3 Order Lines 4 Assignment Assignment Requ…" at bounding box center [777, 186] width 1195 height 300
click at [1259, 636] on button "Save" at bounding box center [1269, 638] width 47 height 26
click at [239, 100] on div "Order" at bounding box center [247, 102] width 33 height 15
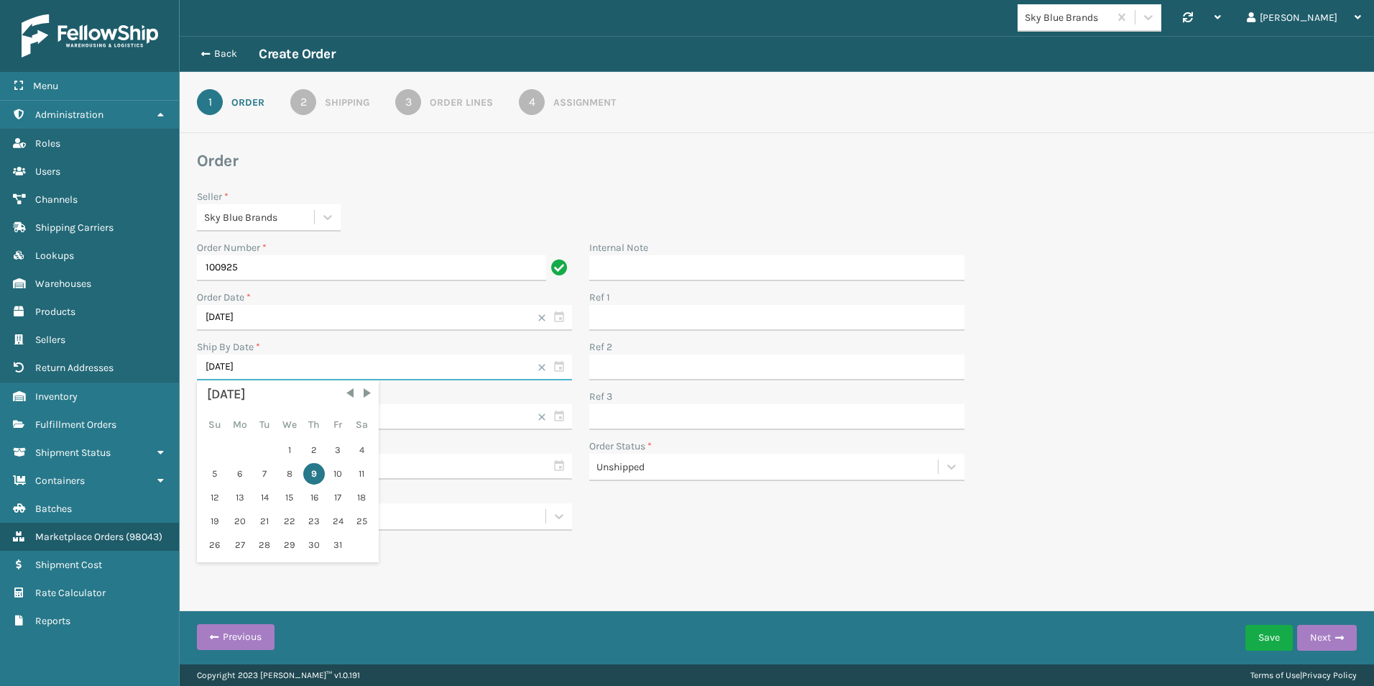
click at [553, 370] on input "[DATE]" at bounding box center [384, 367] width 375 height 26
drag, startPoint x: 331, startPoint y: 478, endPoint x: 391, endPoint y: 500, distance: 64.1
click at [333, 478] on div "10" at bounding box center [338, 474] width 22 height 22
type input "[DATE]"
click at [1263, 636] on button "Save" at bounding box center [1269, 638] width 47 height 26
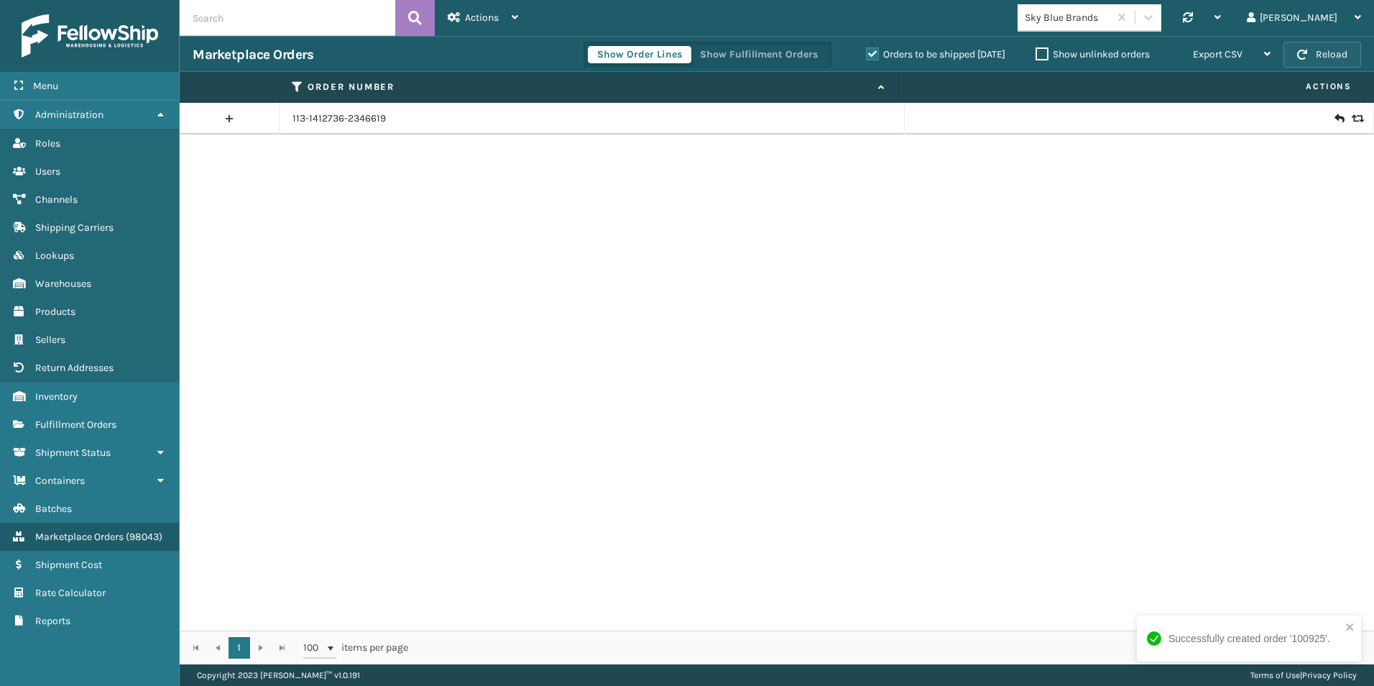
click at [1330, 59] on button "Reload" at bounding box center [1323, 55] width 78 height 26
click at [252, 17] on input "text" at bounding box center [288, 18] width 216 height 36
type input "100925"
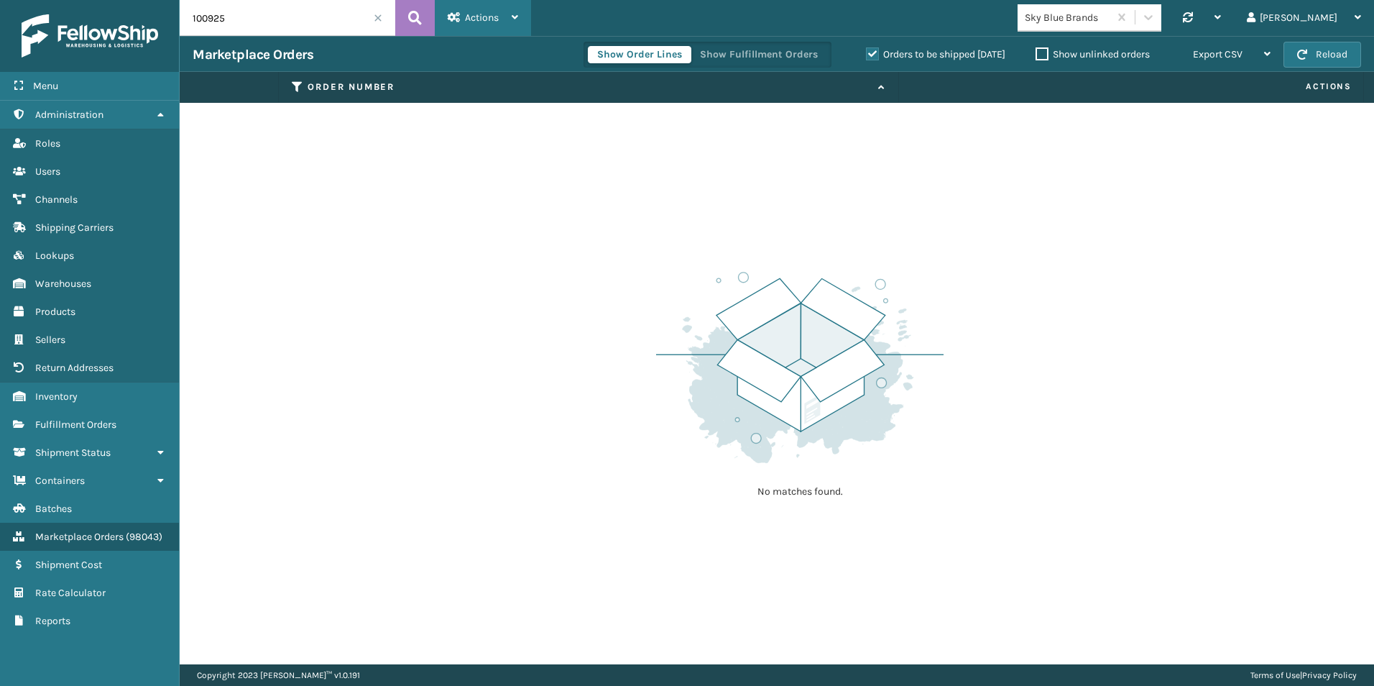
click at [496, 14] on span "Actions" at bounding box center [482, 17] width 34 height 12
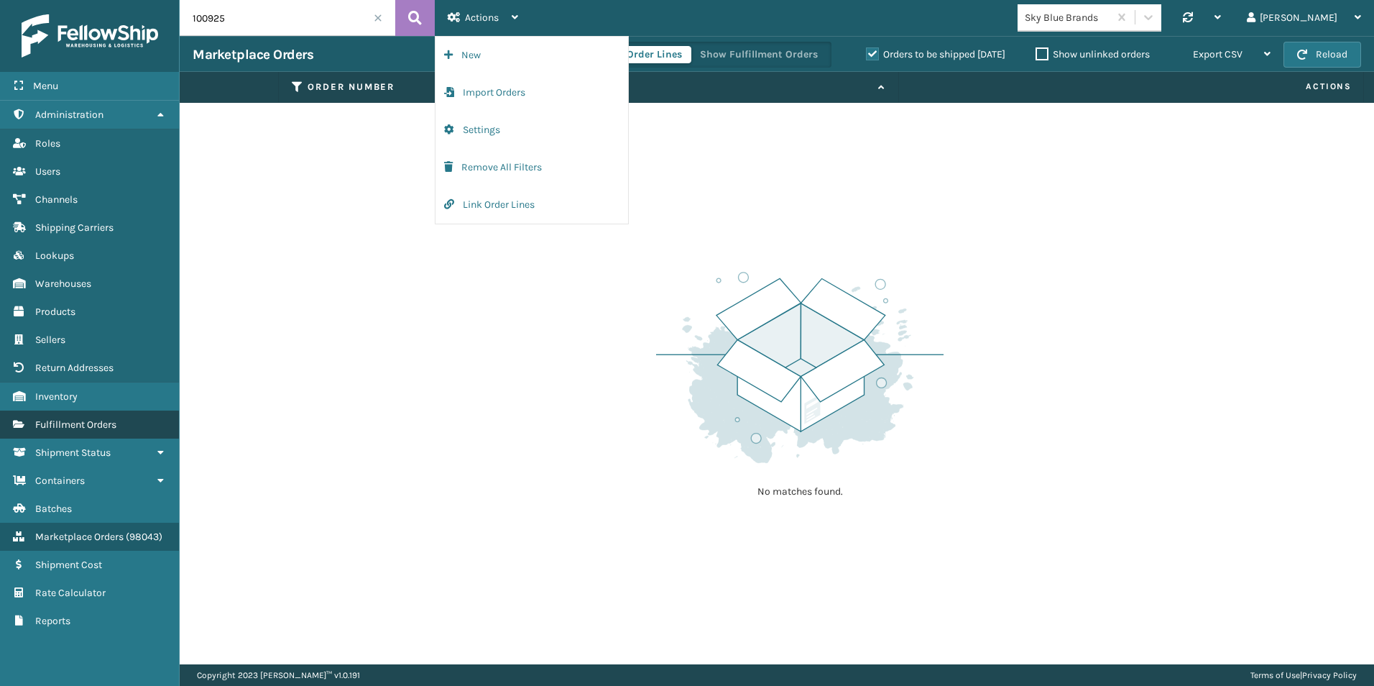
click at [86, 424] on span "Fulfillment Orders" at bounding box center [75, 424] width 81 height 12
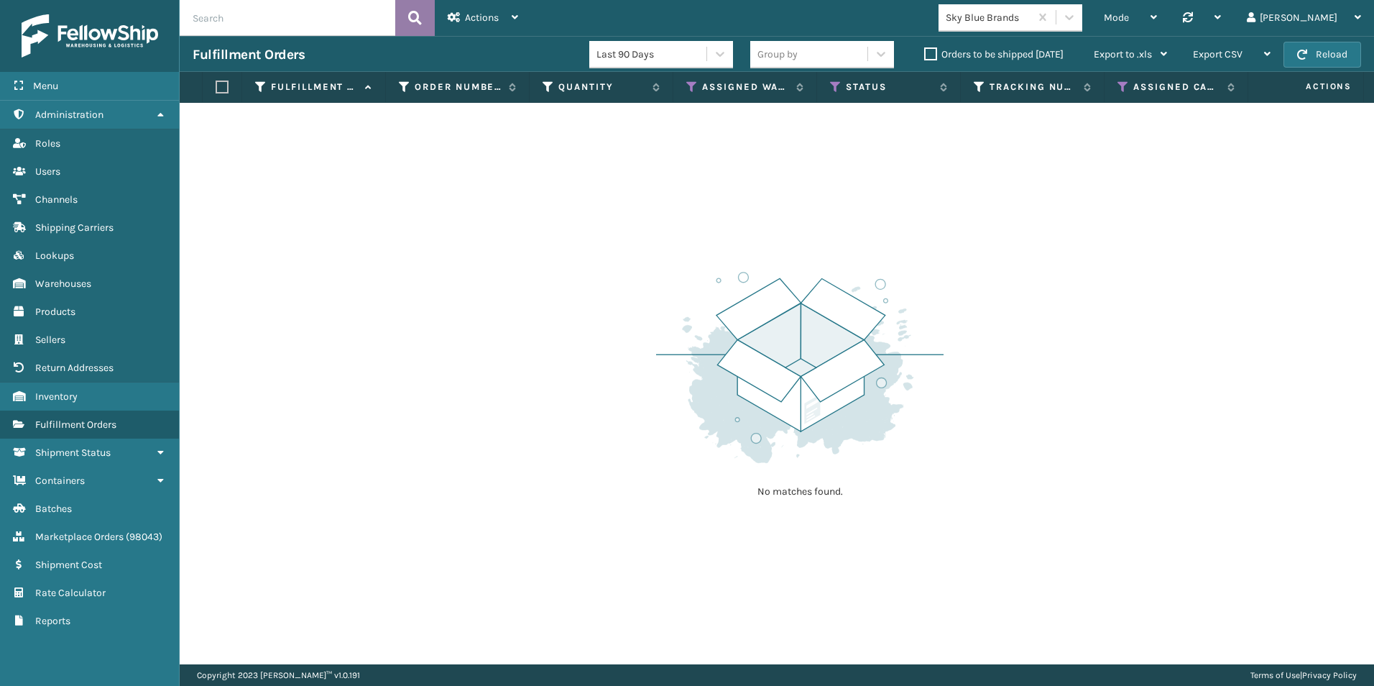
click at [408, 13] on button at bounding box center [415, 18] width 40 height 36
click at [330, 22] on input "text" at bounding box center [288, 18] width 216 height 36
type input "100925"
click at [89, 452] on span "Shipment Status" at bounding box center [72, 452] width 75 height 12
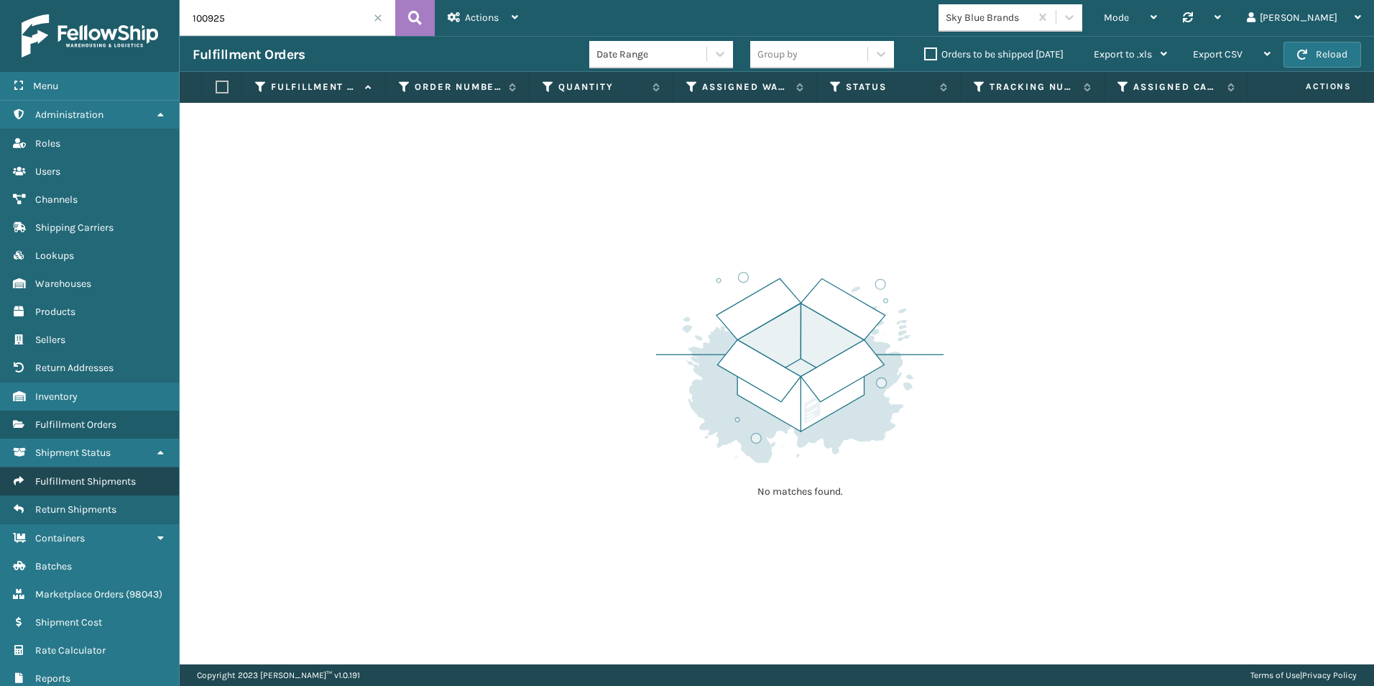
click at [87, 478] on span "Fulfillment Shipments" at bounding box center [85, 481] width 101 height 12
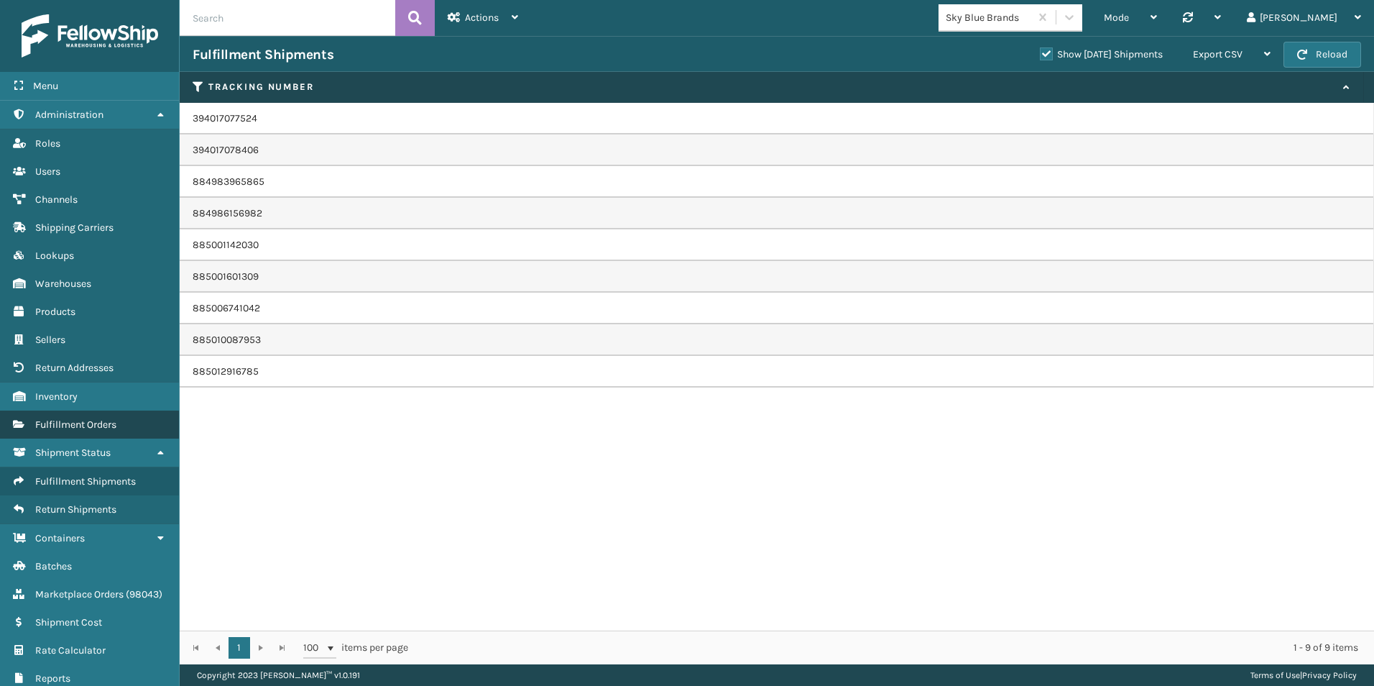
click at [57, 418] on span "Fulfillment Orders" at bounding box center [75, 424] width 81 height 12
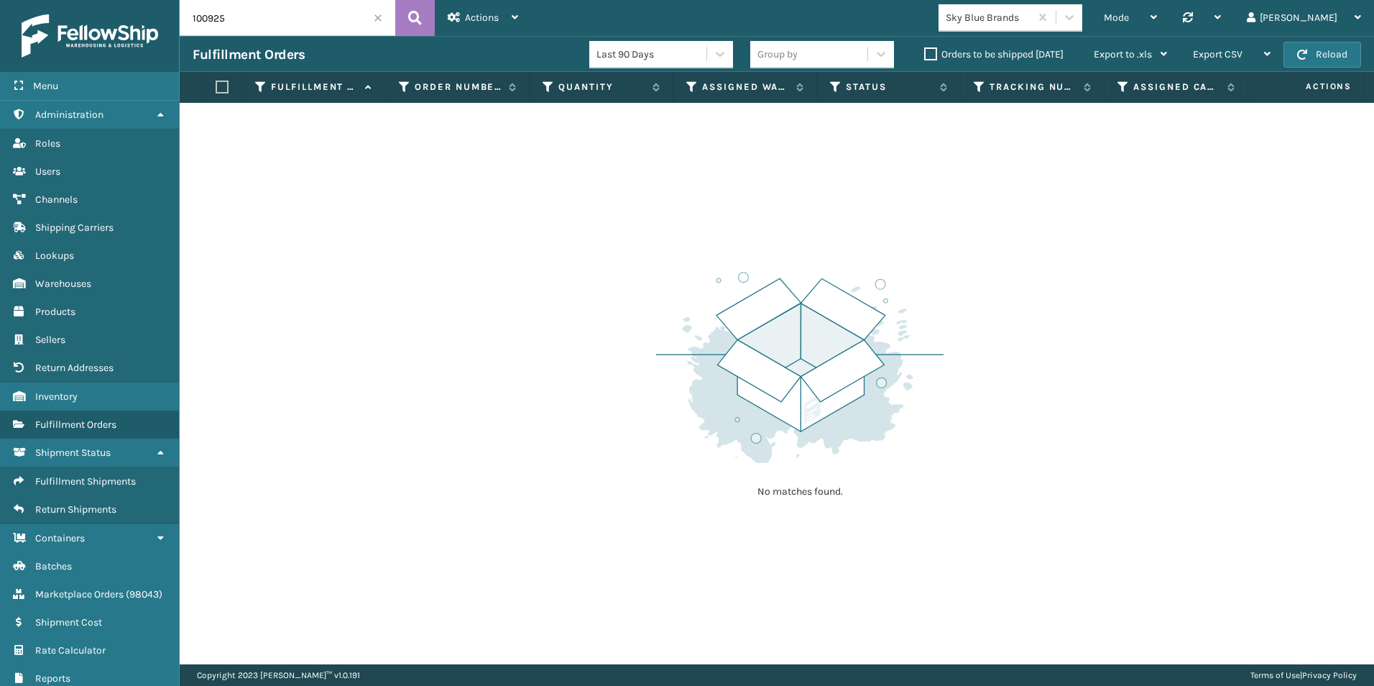
click at [378, 17] on span at bounding box center [378, 18] width 9 height 9
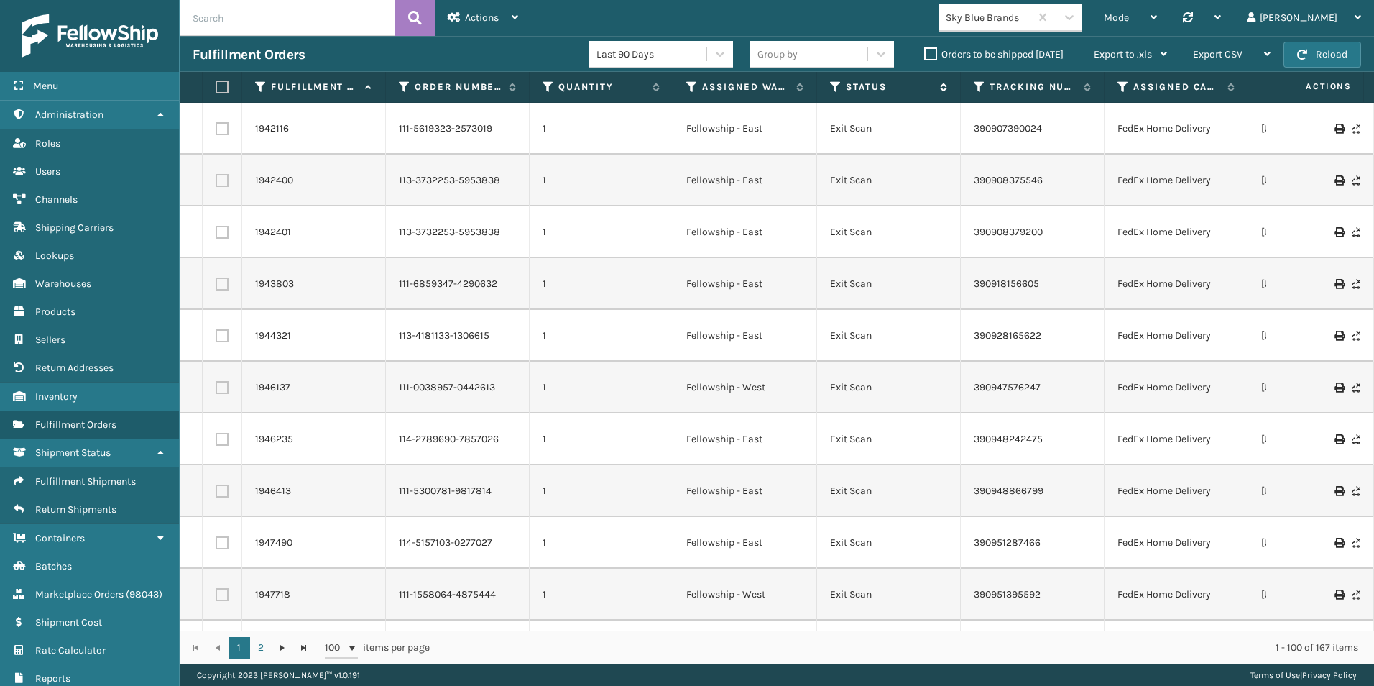
click at [844, 88] on div "Status" at bounding box center [888, 86] width 117 height 13
click at [834, 86] on icon at bounding box center [835, 86] width 11 height 13
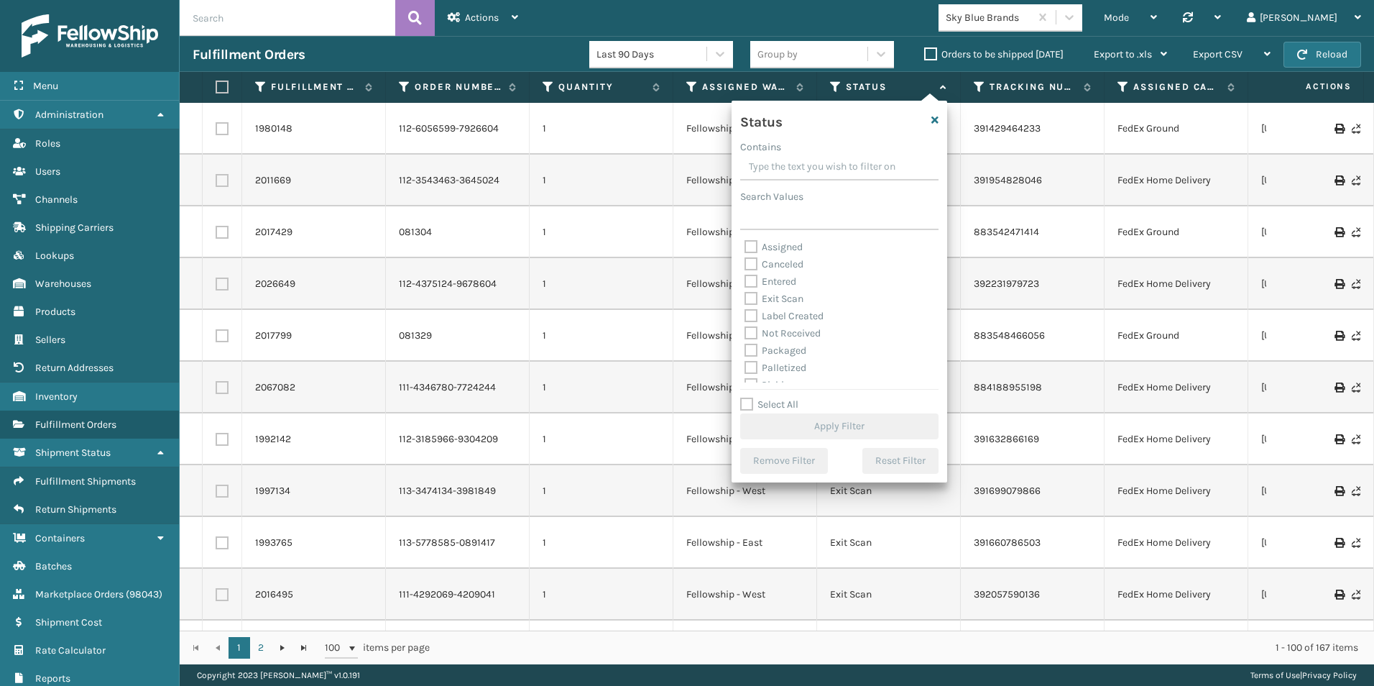
click at [750, 280] on label "Entered" at bounding box center [771, 281] width 52 height 12
click at [745, 280] on input "Entered" at bounding box center [745, 277] width 1 height 9
checkbox input "true"
click at [852, 428] on button "Apply Filter" at bounding box center [839, 426] width 198 height 26
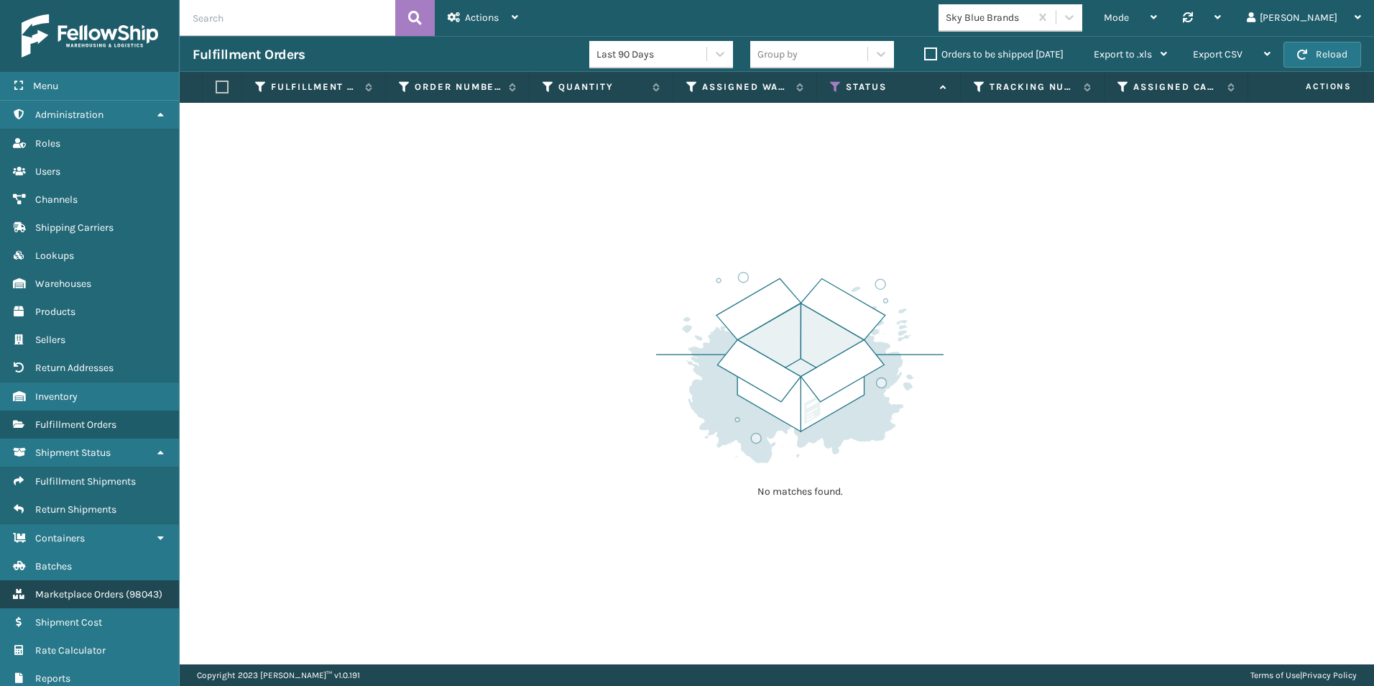
click at [77, 592] on span "Marketplace Orders" at bounding box center [79, 594] width 88 height 12
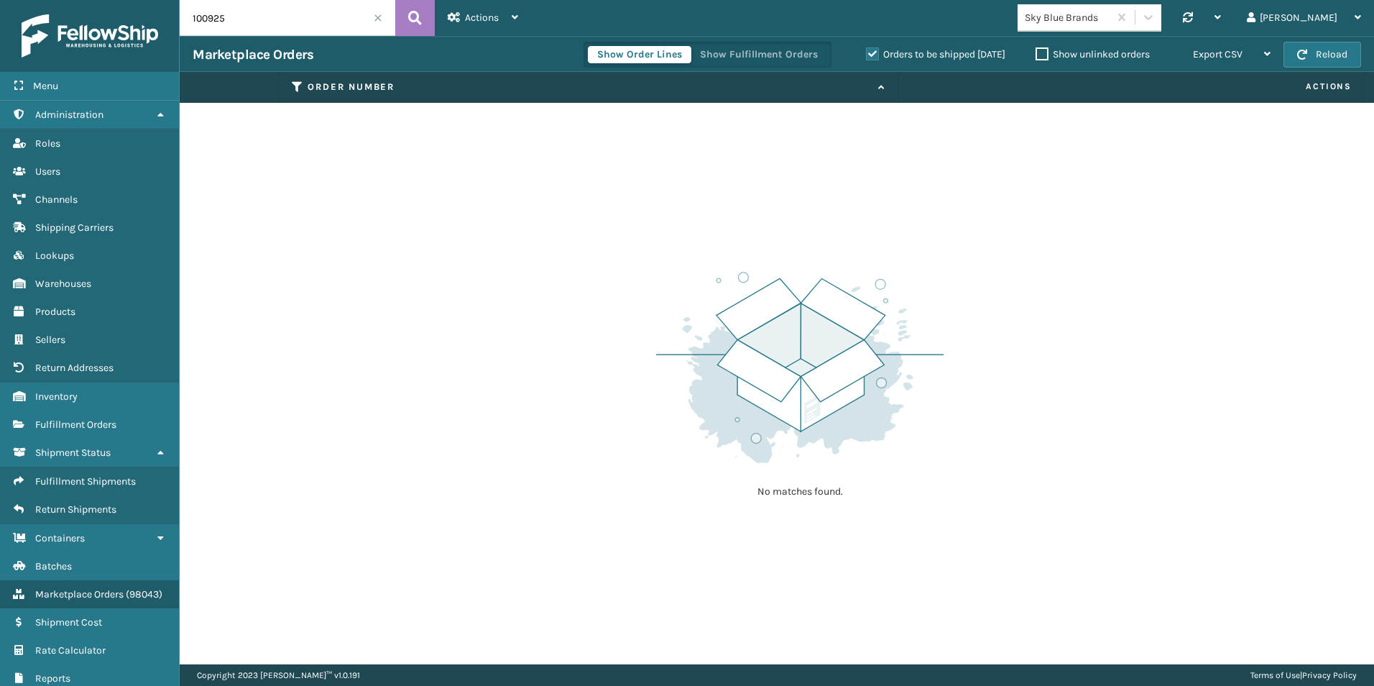
click at [376, 18] on span at bounding box center [378, 18] width 9 height 9
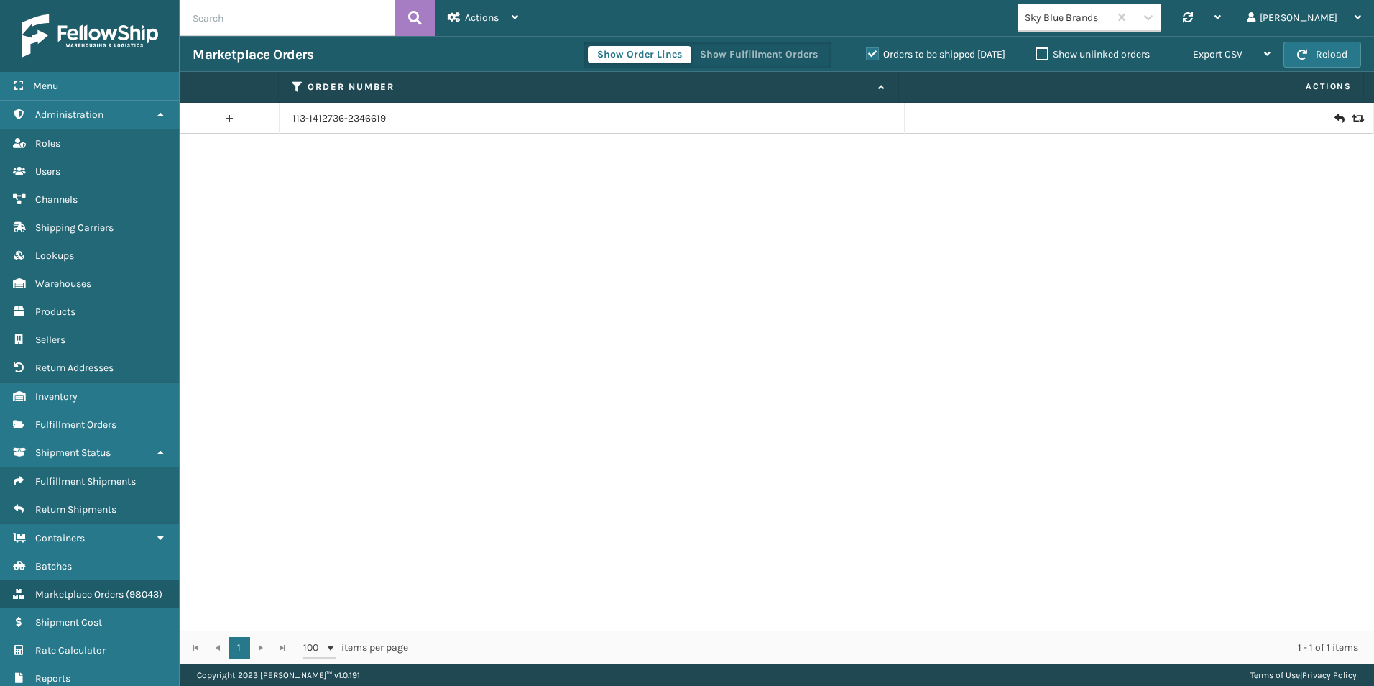
click at [875, 54] on label "Orders to be shipped [DATE]" at bounding box center [935, 54] width 139 height 12
click at [867, 54] on input "Orders to be shipped [DATE]" at bounding box center [866, 50] width 1 height 9
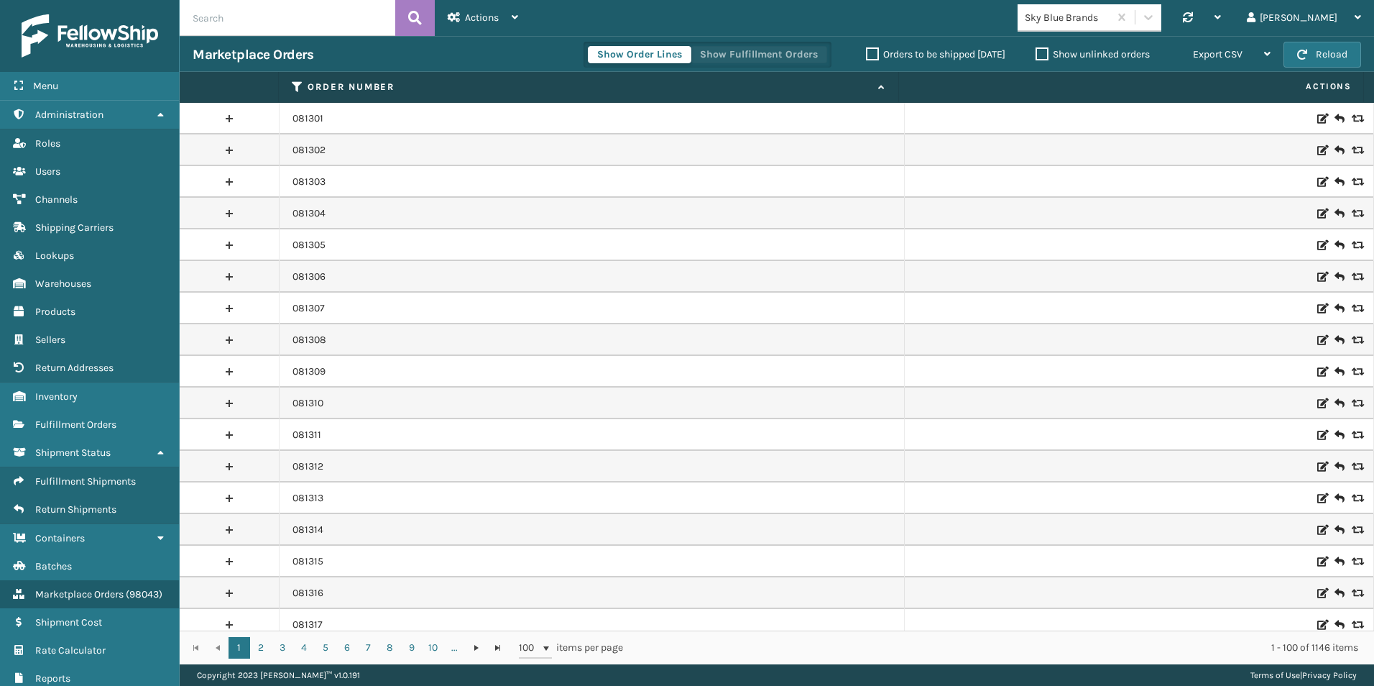
click at [742, 55] on button "Show Fulfillment Orders" at bounding box center [759, 54] width 137 height 17
click at [225, 116] on link at bounding box center [229, 118] width 99 height 23
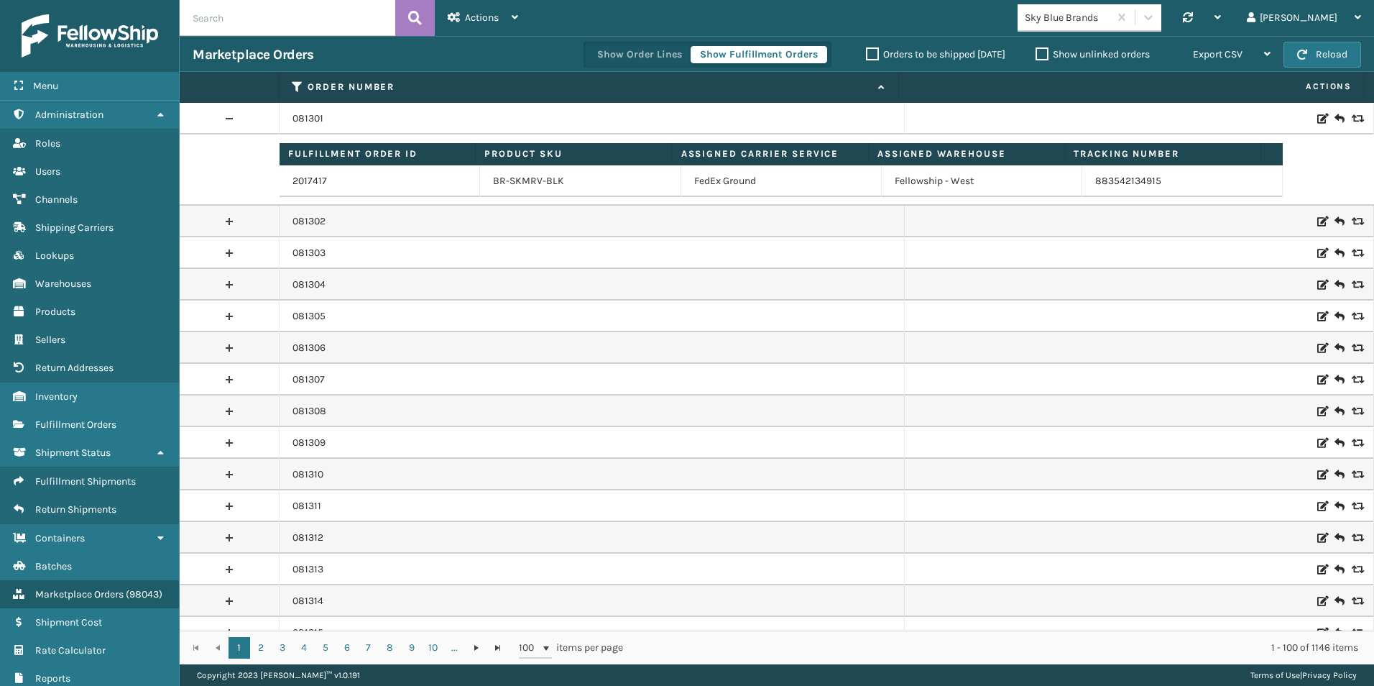
click at [228, 116] on link at bounding box center [229, 118] width 99 height 23
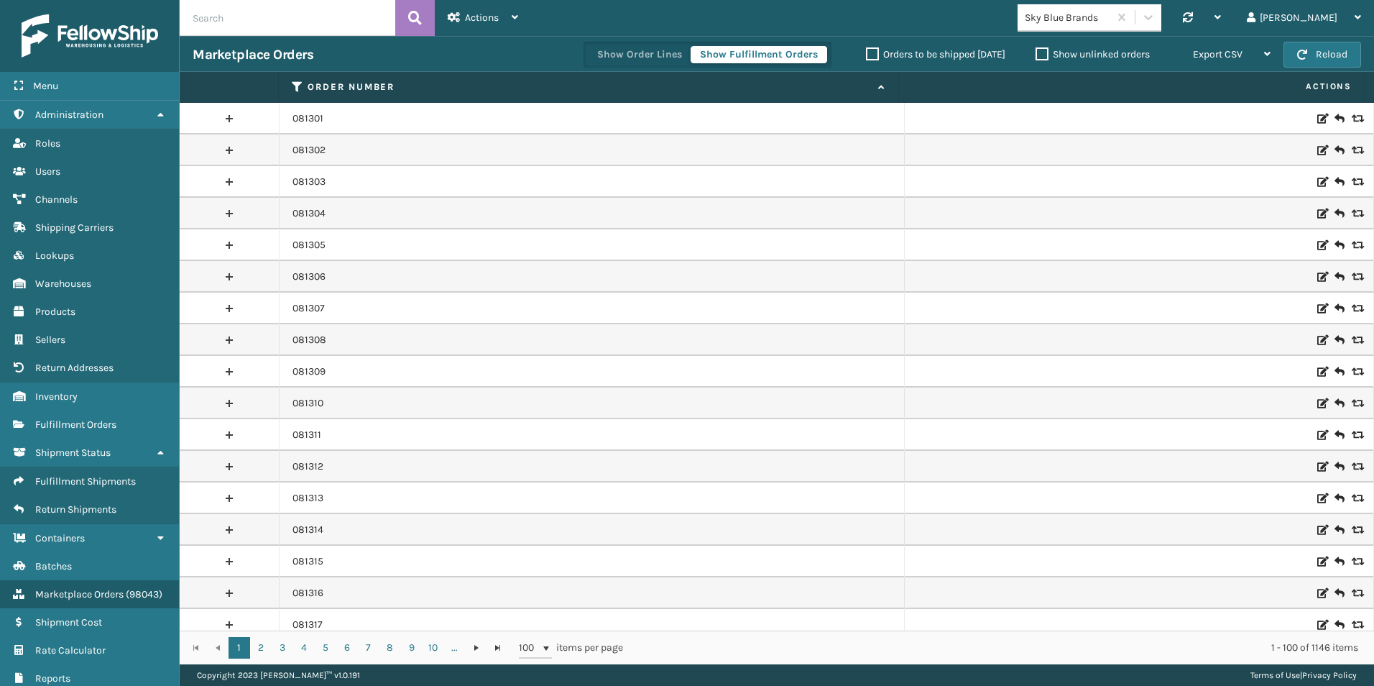
click at [228, 116] on link at bounding box center [229, 118] width 99 height 23
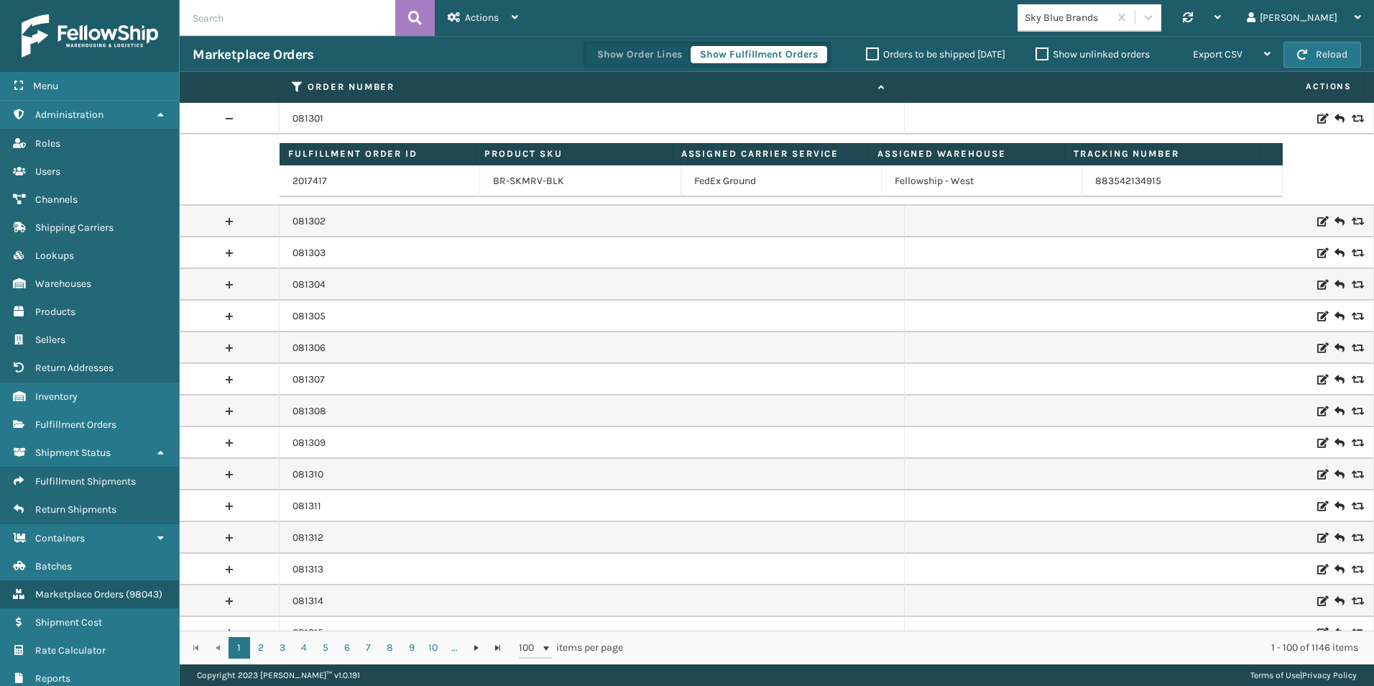
click at [228, 116] on link at bounding box center [229, 118] width 99 height 23
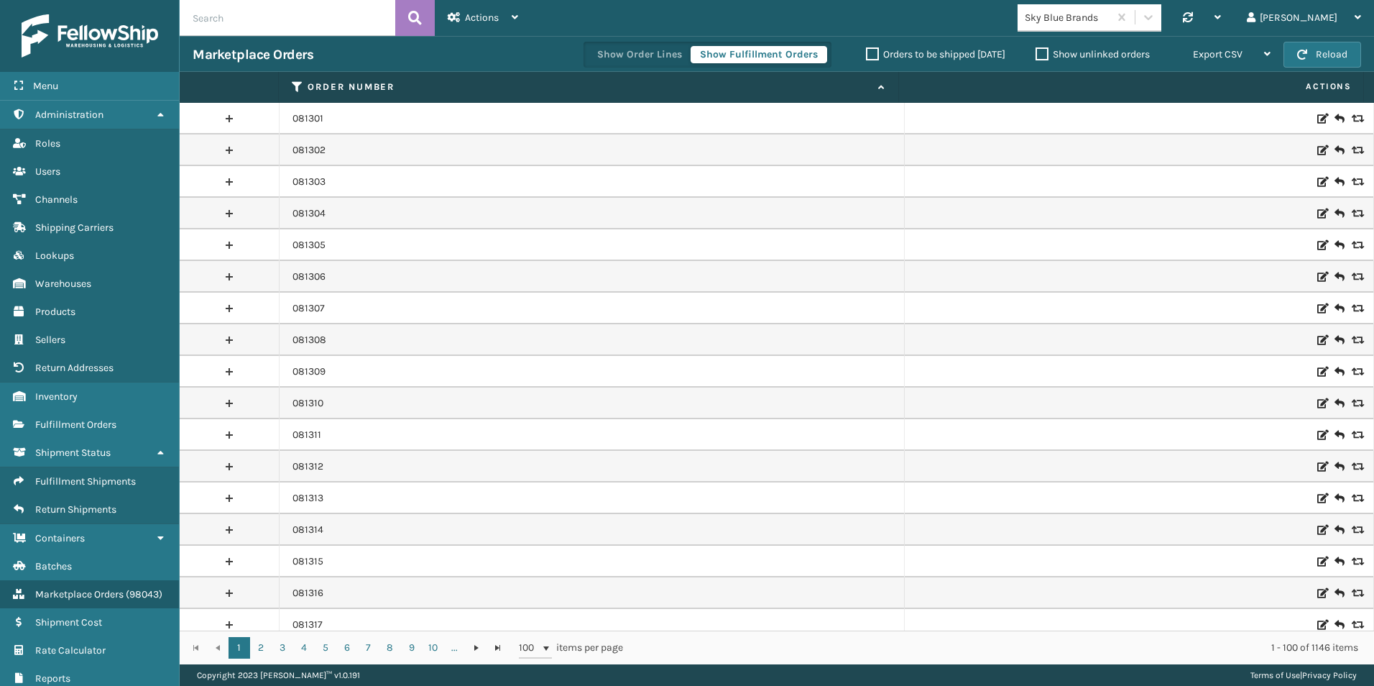
click at [1324, 86] on span "Actions" at bounding box center [1131, 87] width 457 height 24
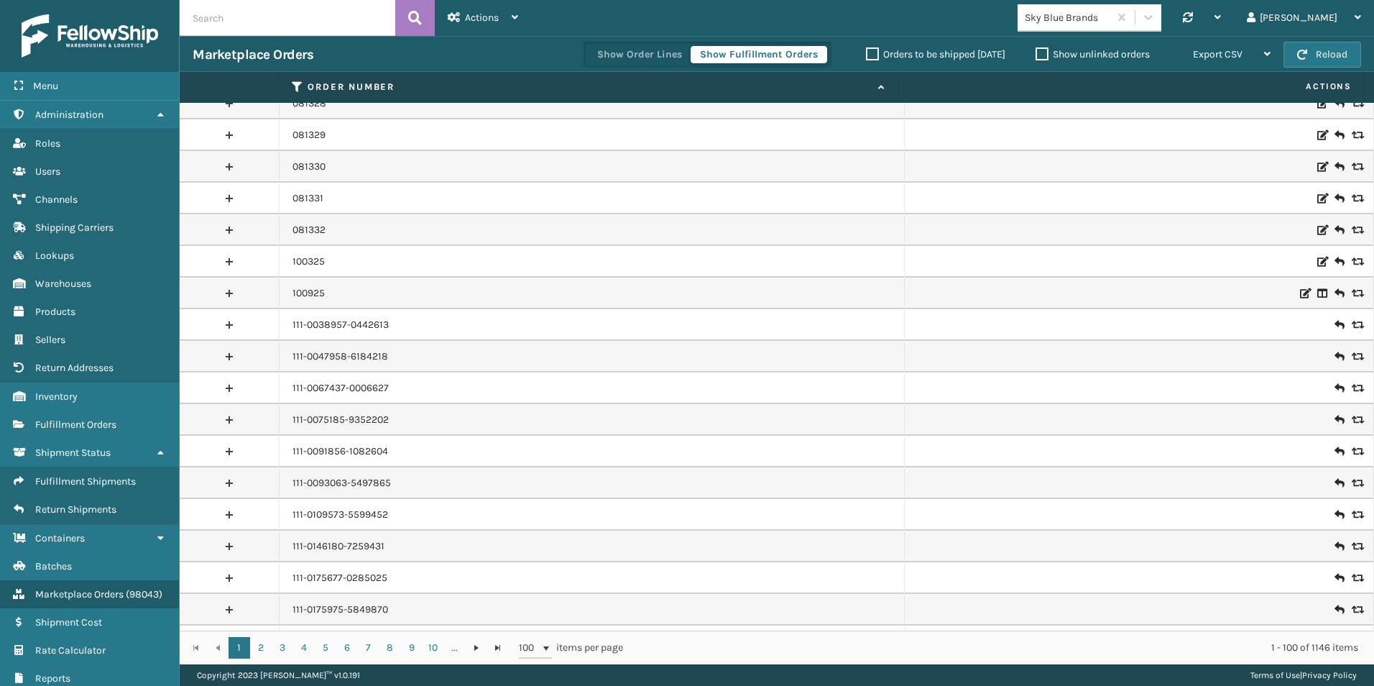
scroll to position [865, 0]
click at [303, 297] on link "100925" at bounding box center [309, 297] width 32 height 14
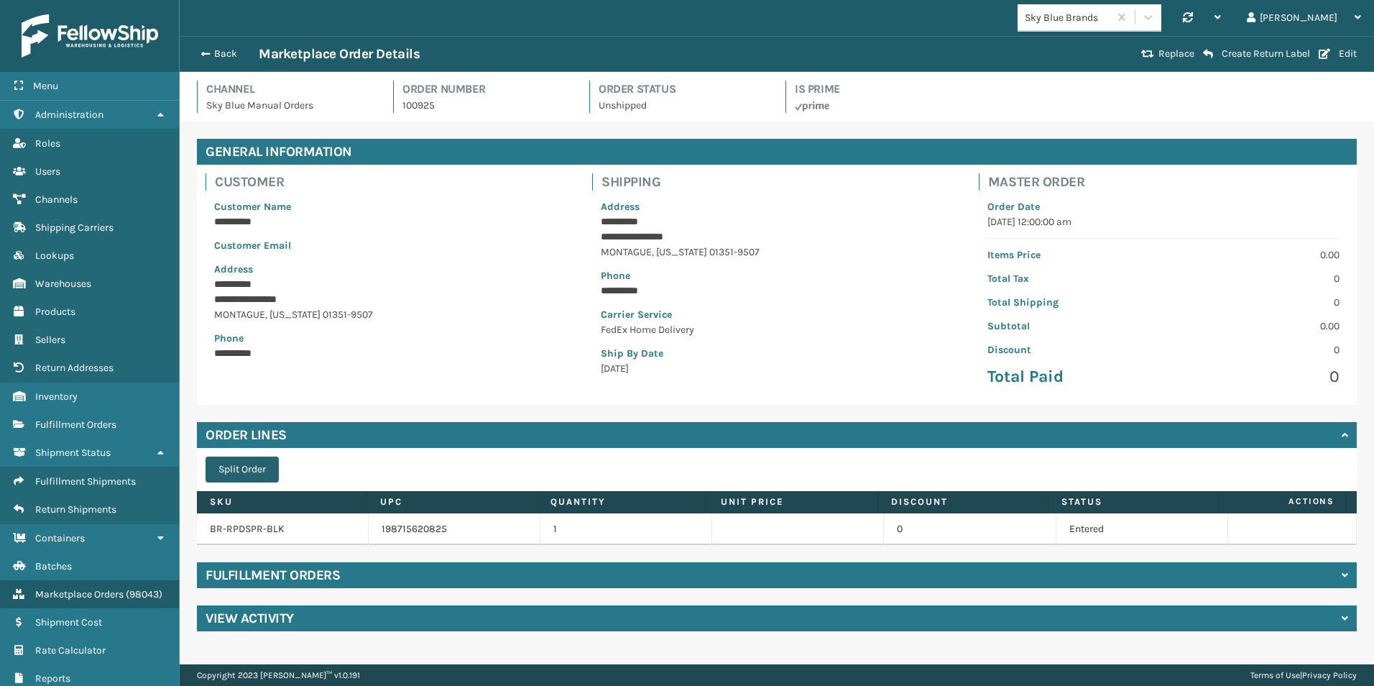
click at [267, 469] on button "Split Order" at bounding box center [242, 469] width 73 height 26
drag, startPoint x: 402, startPoint y: 105, endPoint x: 451, endPoint y: 106, distance: 48.9
click at [451, 106] on div "Order Number 100925" at bounding box center [482, 96] width 179 height 32
drag, startPoint x: 451, startPoint y: 106, endPoint x: 405, endPoint y: 106, distance: 45.3
copy p "100925"
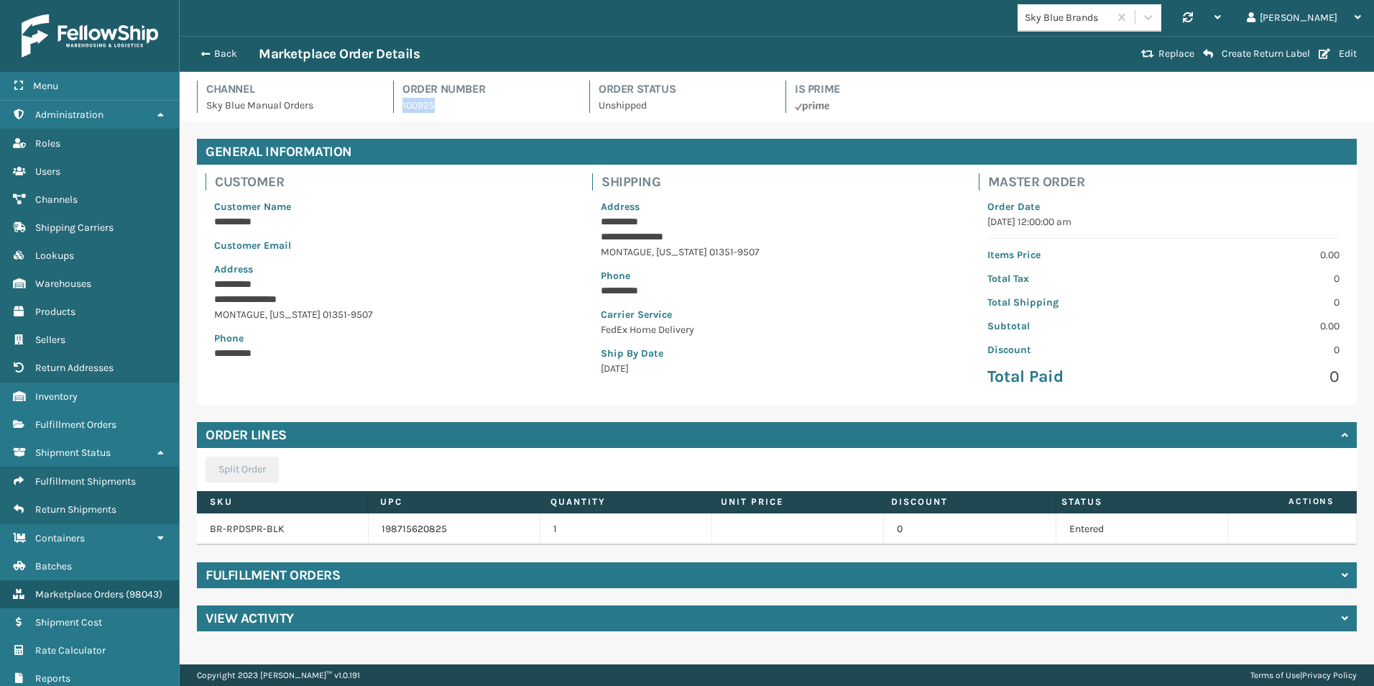
click at [247, 582] on div "Fulfillment Orders" at bounding box center [777, 575] width 1160 height 26
click at [321, 576] on h4 "Fulfillment Orders" at bounding box center [273, 574] width 134 height 17
click at [229, 590] on div "**********" at bounding box center [777, 384] width 1195 height 527
click at [246, 577] on h4 "Fulfillment Orders" at bounding box center [273, 574] width 134 height 17
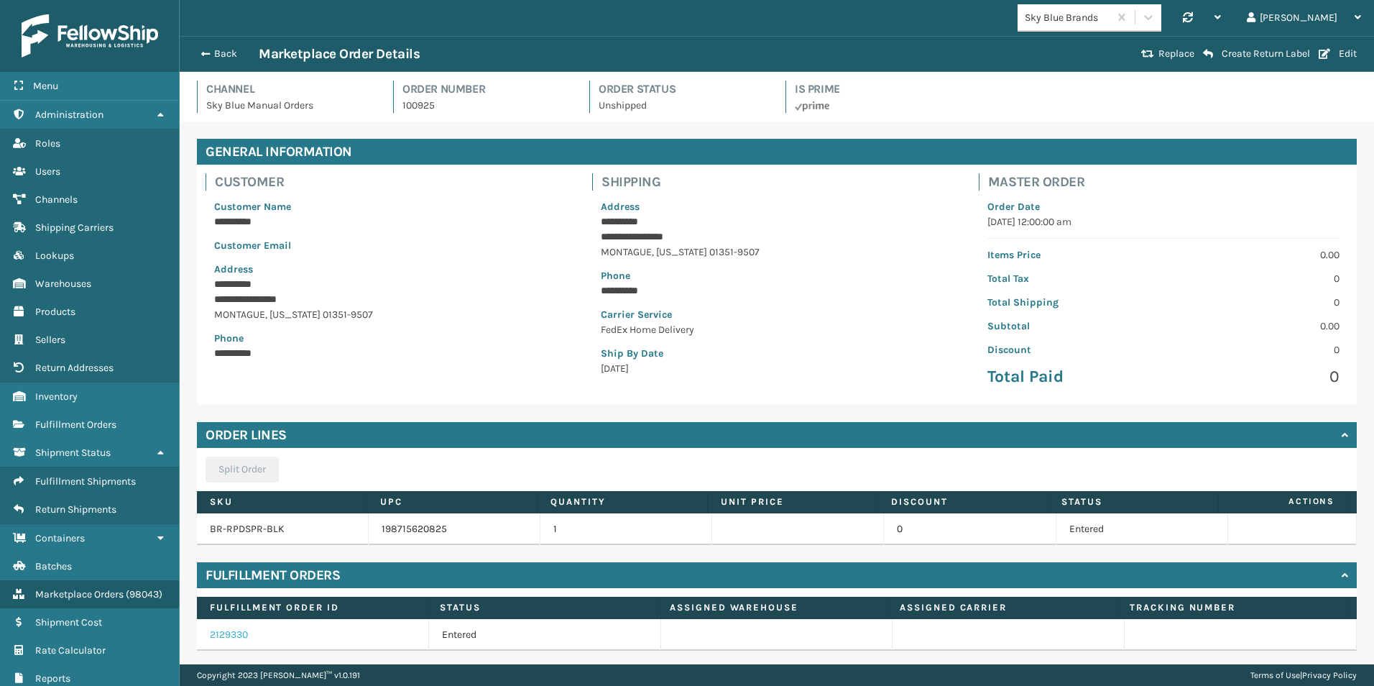
click at [231, 633] on link "2129330" at bounding box center [229, 634] width 38 height 12
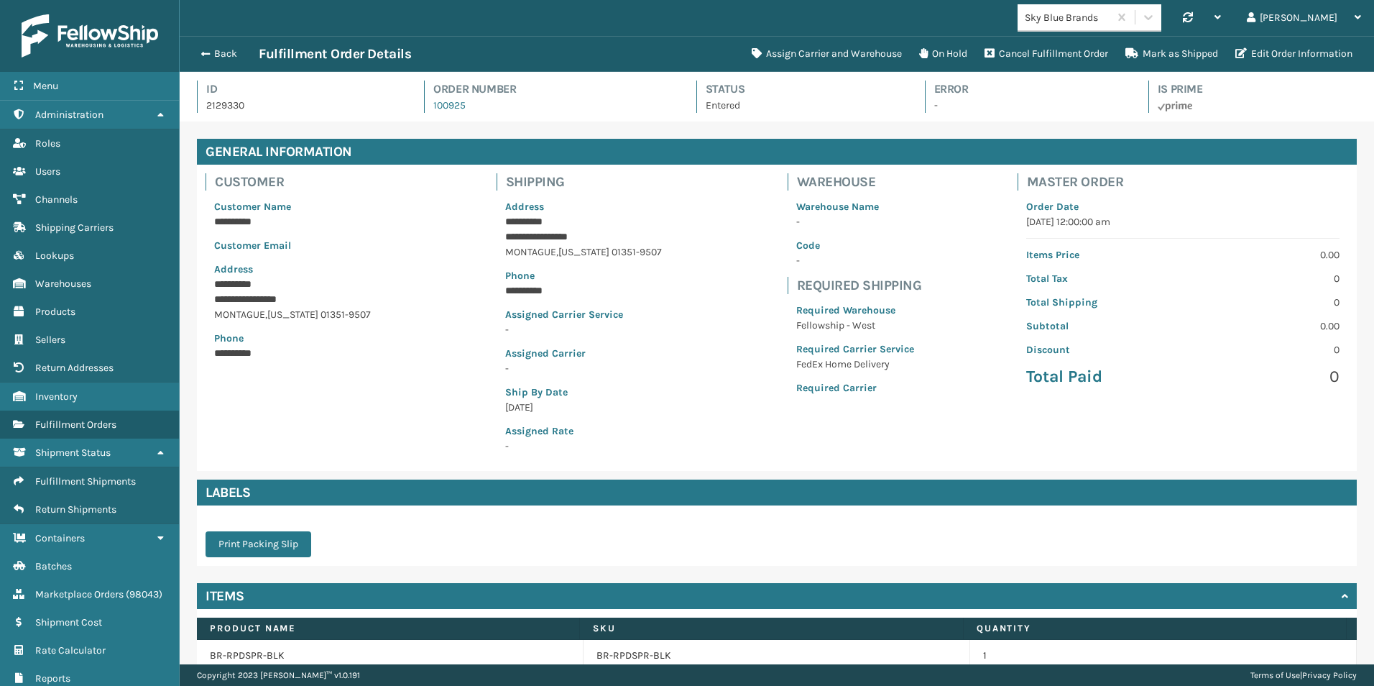
scroll to position [34, 1195]
click at [814, 48] on button "Assign Carrier and Warehouse" at bounding box center [826, 54] width 167 height 29
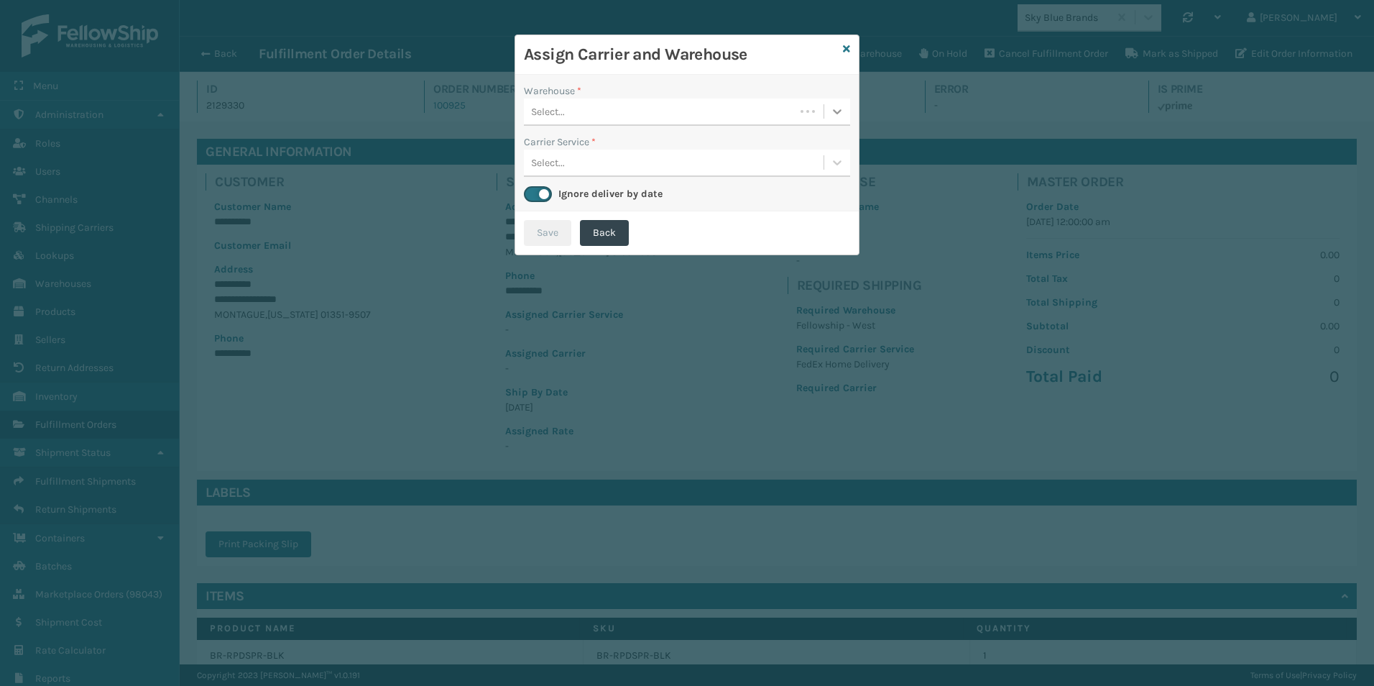
click at [841, 114] on icon at bounding box center [837, 111] width 14 height 14
click at [634, 141] on div "Fellowship - West (required)" at bounding box center [687, 147] width 326 height 27
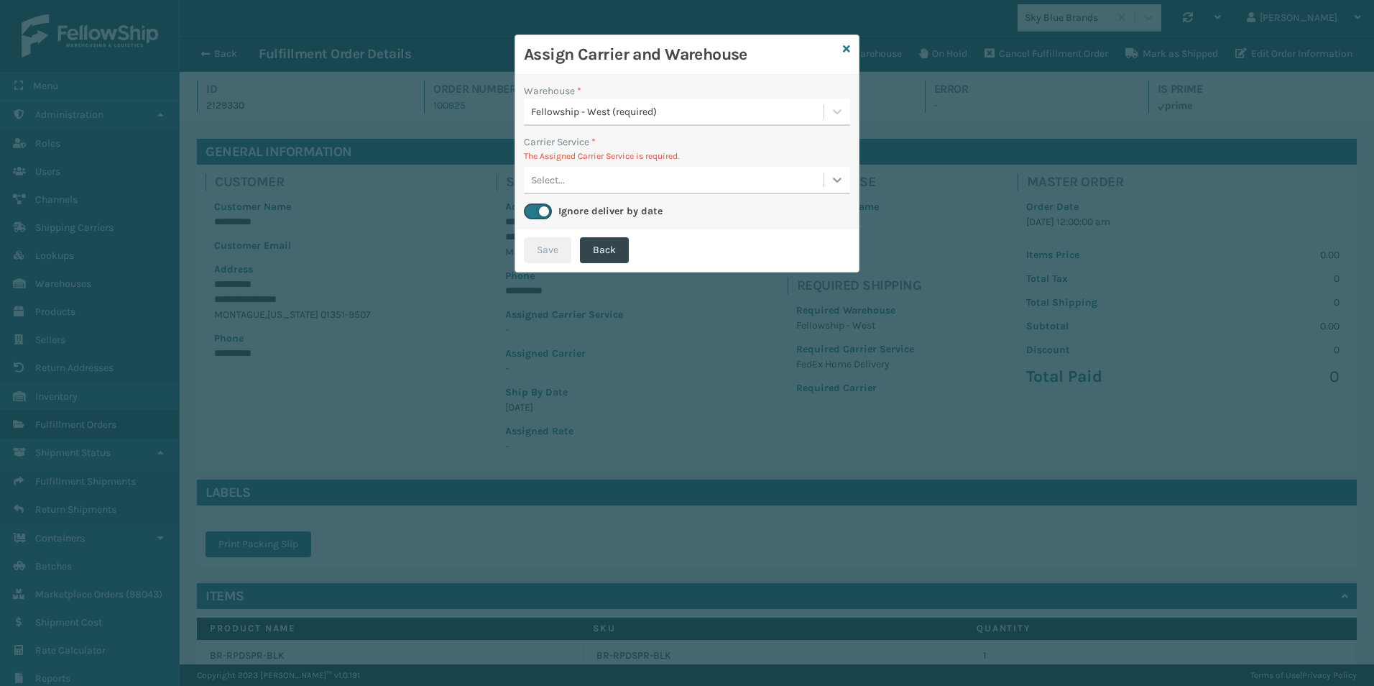
click at [838, 183] on icon at bounding box center [837, 179] width 14 height 14
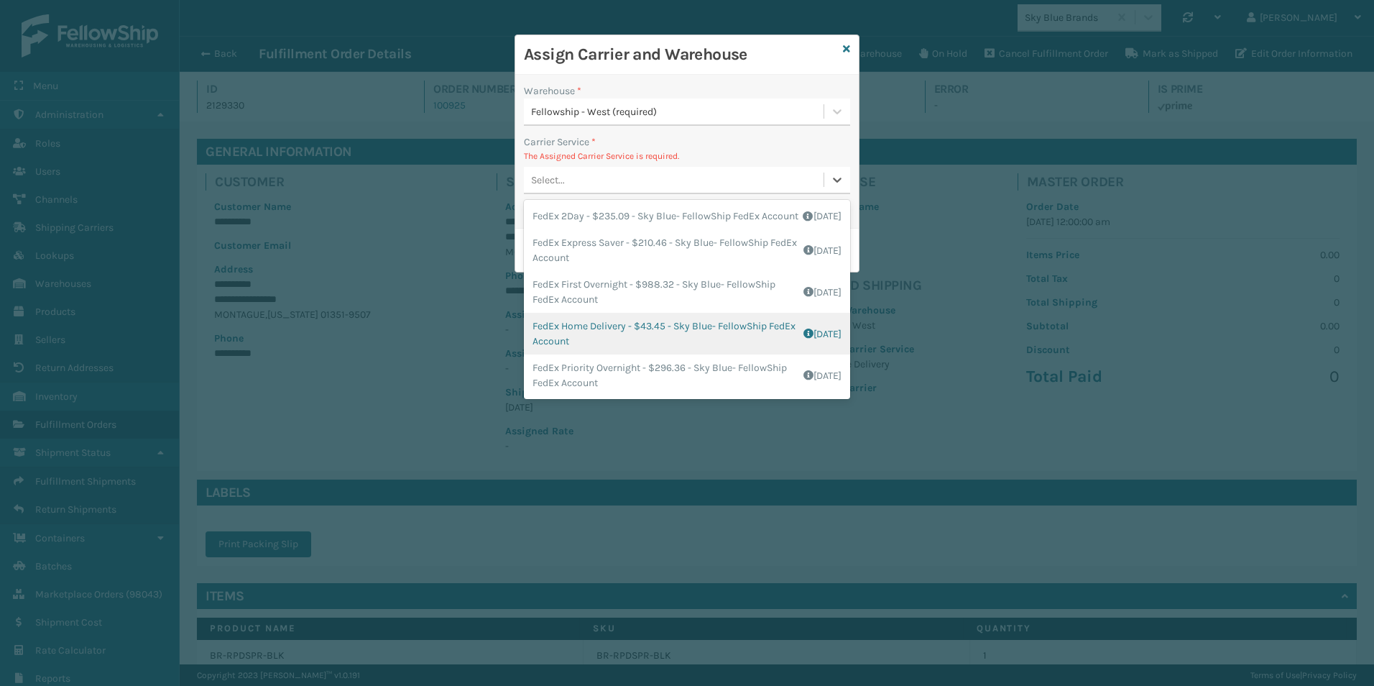
click at [593, 348] on div "FedEx Home Delivery - $43.45 - Sky Blue- FellowShip FedEx Account Shipping Cost…" at bounding box center [687, 334] width 326 height 42
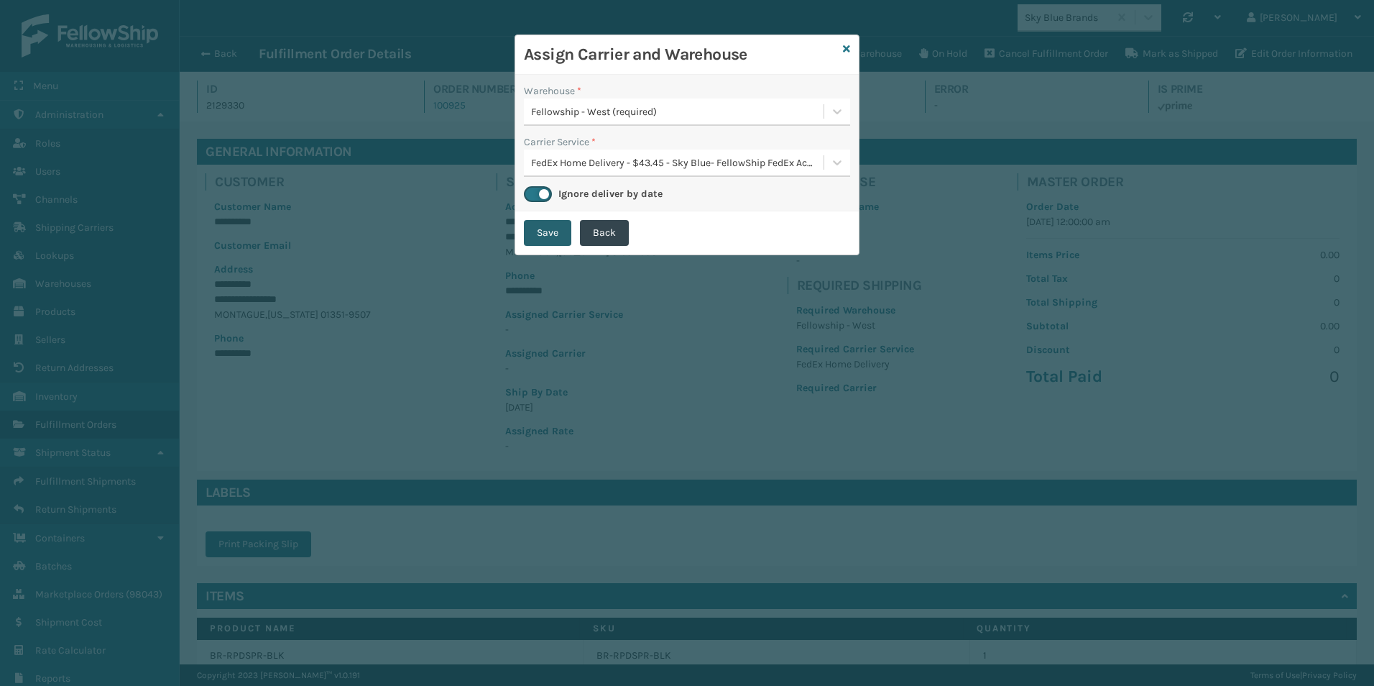
click at [548, 230] on button "Save" at bounding box center [547, 233] width 47 height 26
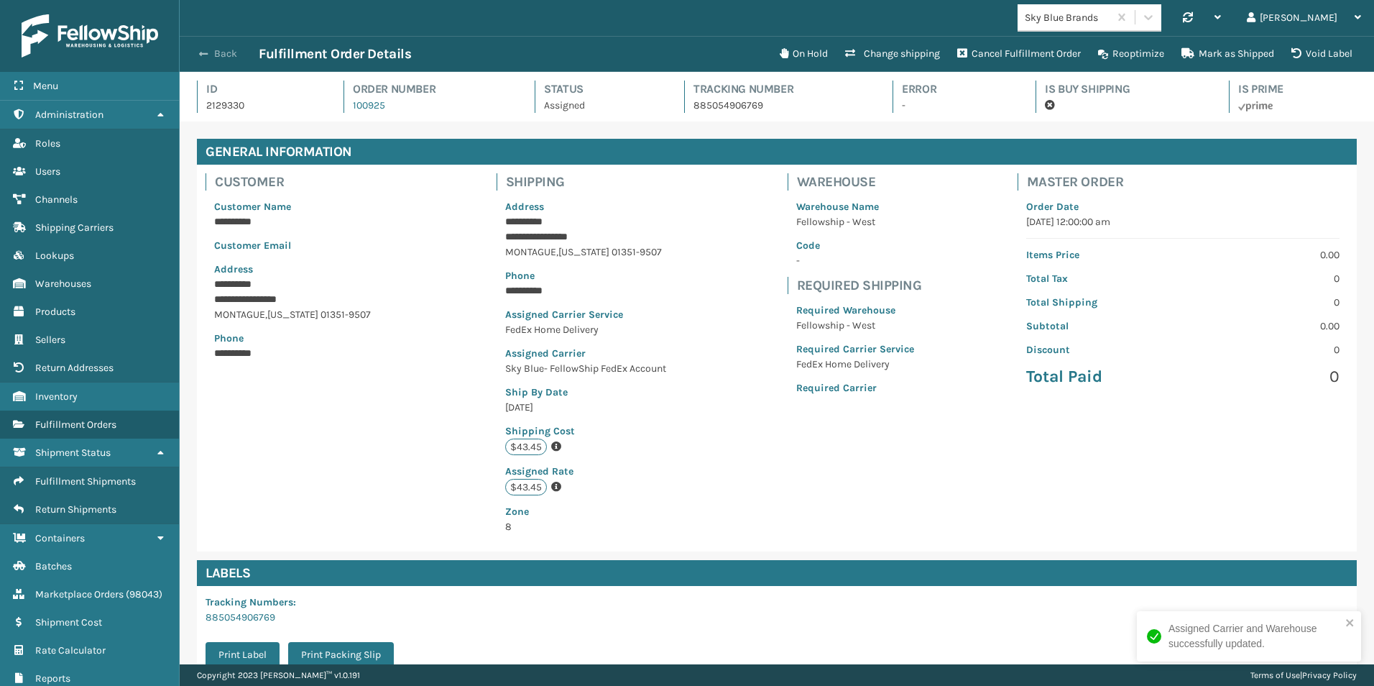
click at [216, 52] on button "Back" at bounding box center [226, 53] width 66 height 13
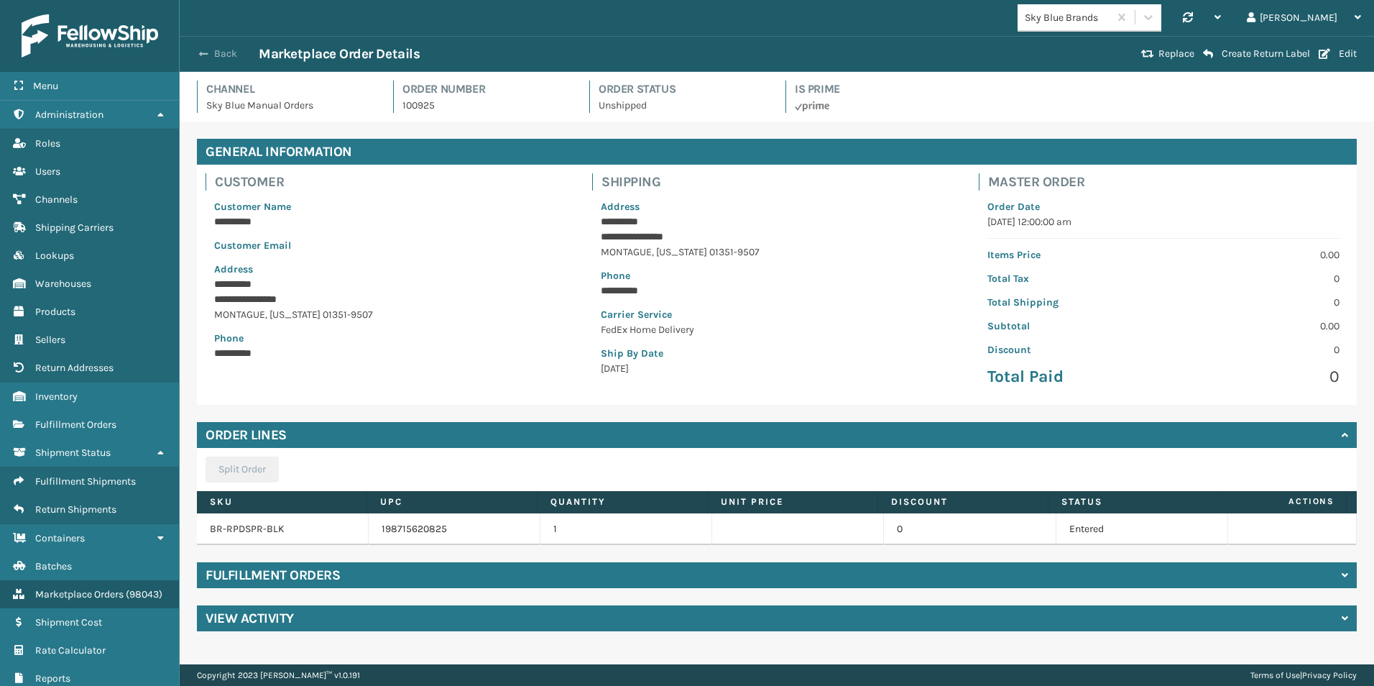
click at [212, 53] on button "Back" at bounding box center [226, 53] width 66 height 13
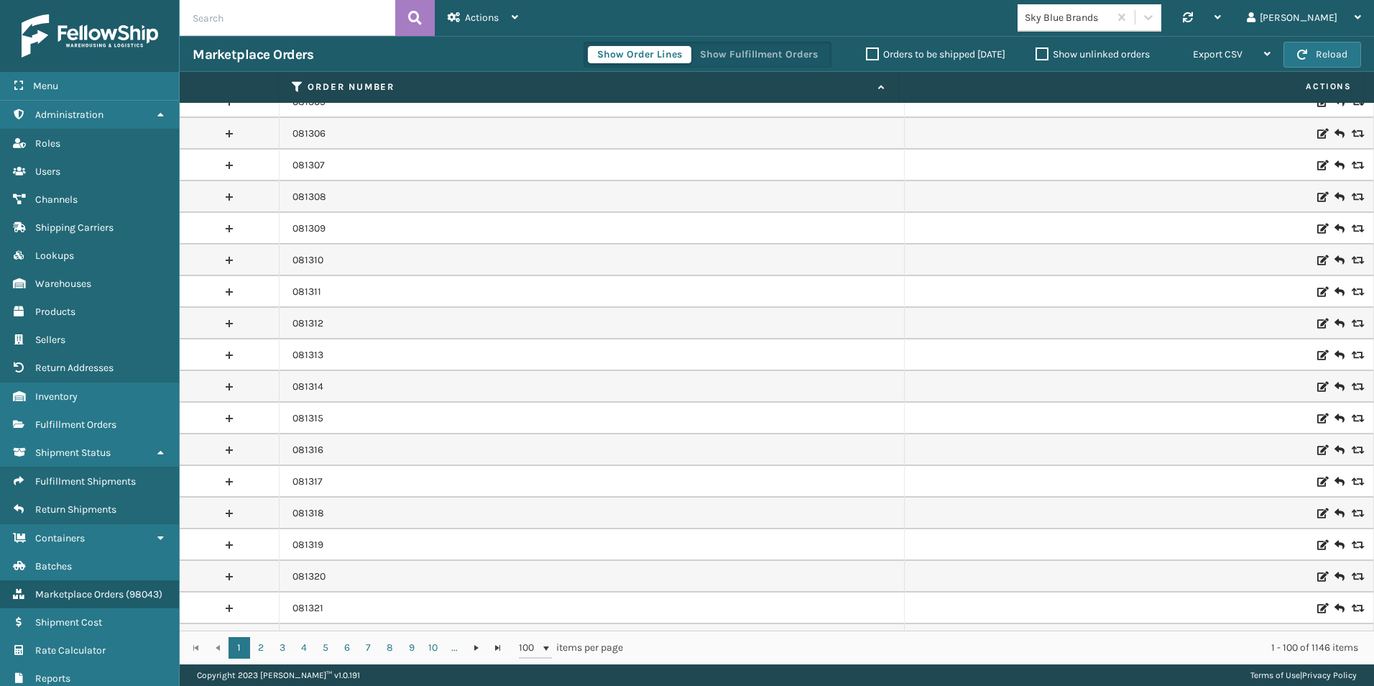
scroll to position [144, 0]
click at [302, 28] on input "text" at bounding box center [288, 18] width 216 height 36
type input "100925"
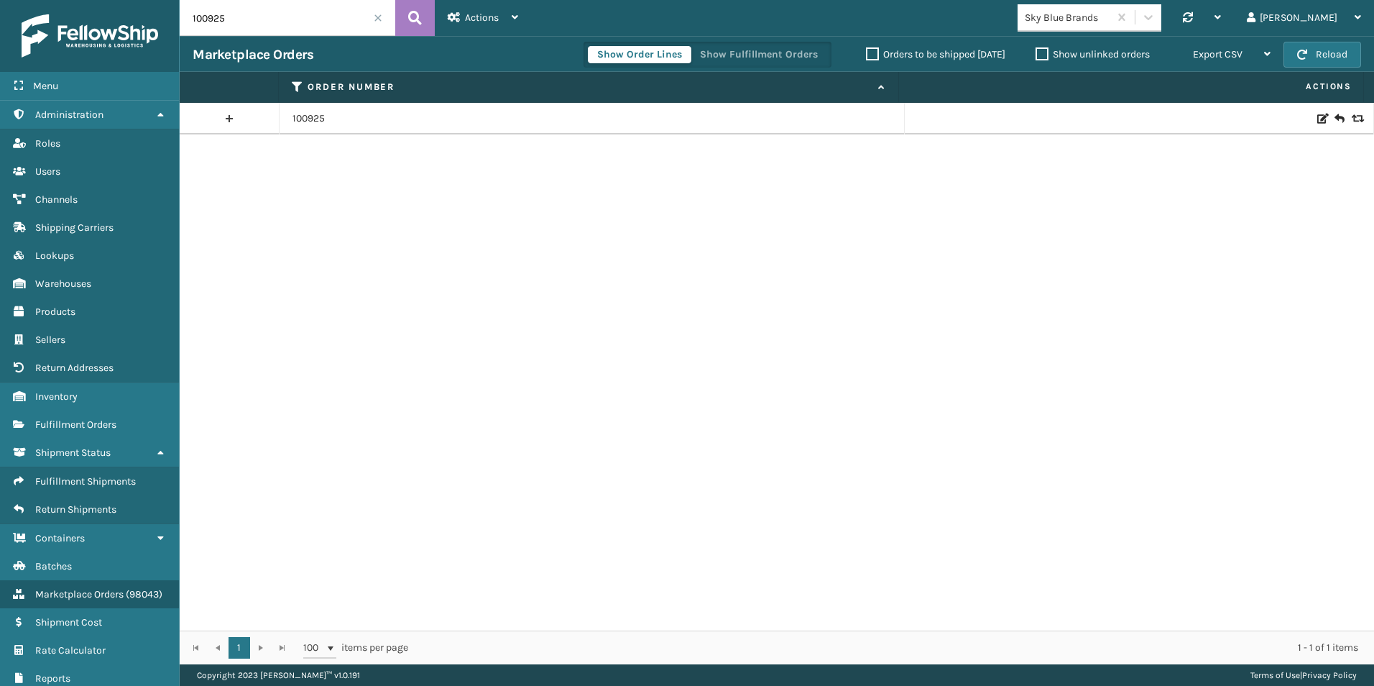
click at [229, 118] on link at bounding box center [229, 118] width 99 height 23
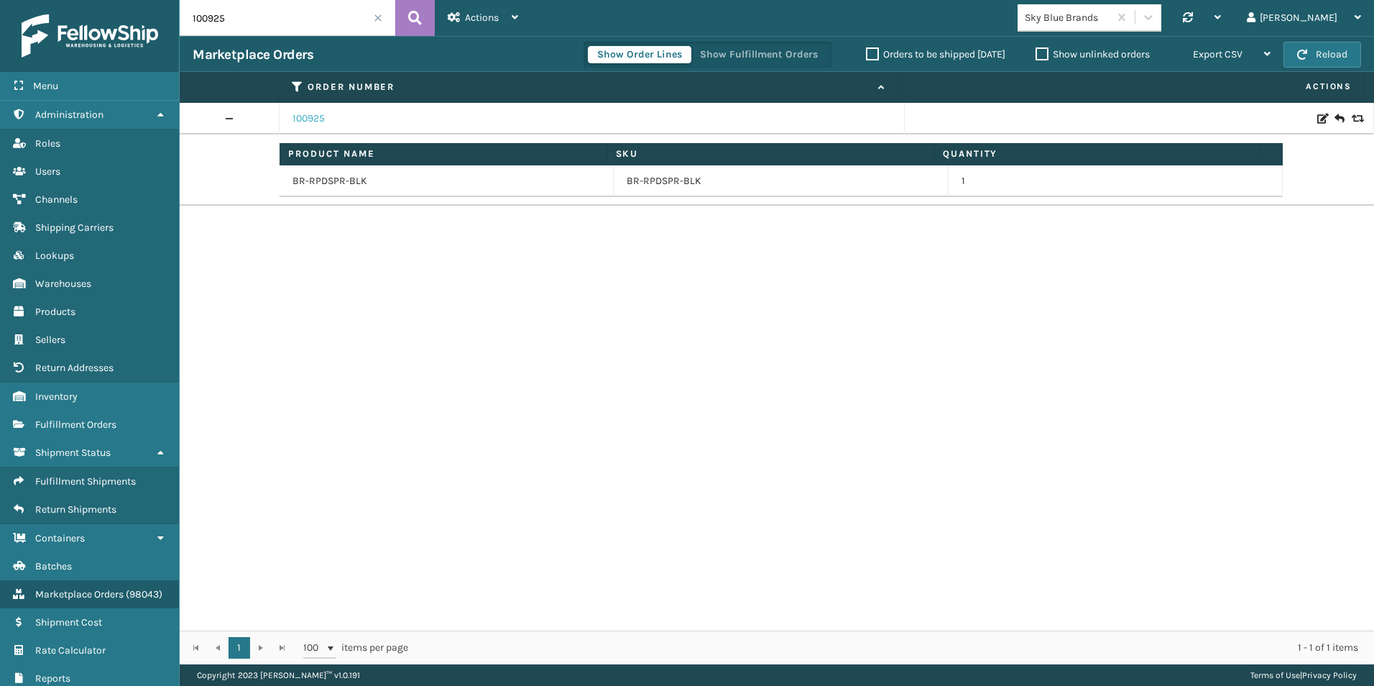
click at [314, 119] on link "100925" at bounding box center [309, 118] width 32 height 14
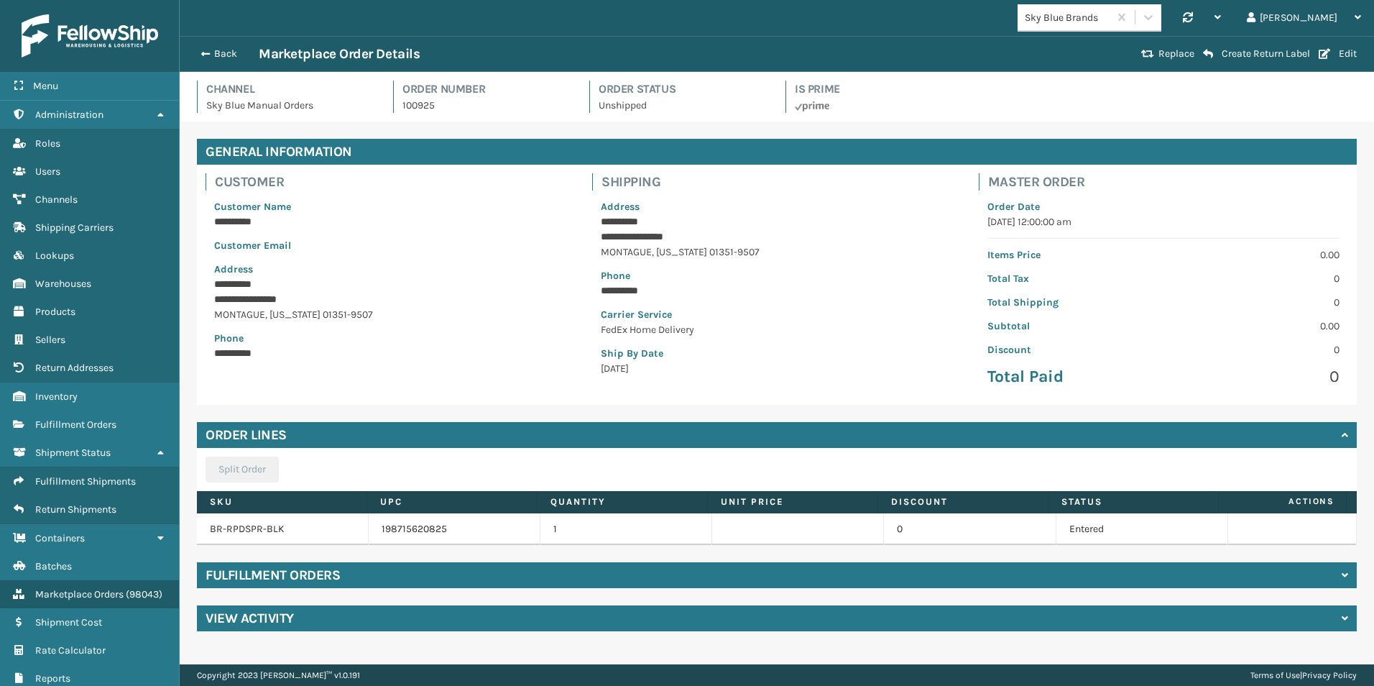
click at [247, 575] on h4 "Fulfillment Orders" at bounding box center [273, 574] width 134 height 17
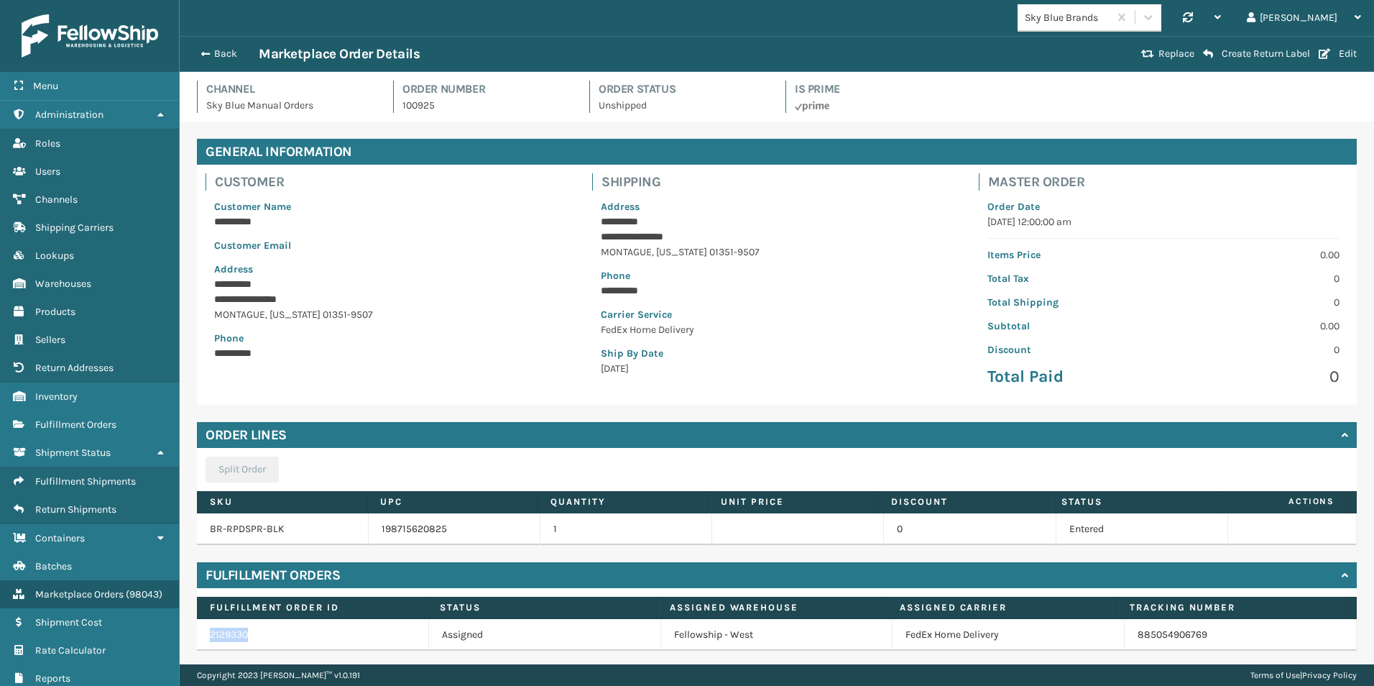
drag, startPoint x: 263, startPoint y: 638, endPoint x: 197, endPoint y: 636, distance: 66.1
click at [197, 636] on td "2129330" at bounding box center [313, 635] width 232 height 32
drag, startPoint x: 197, startPoint y: 636, endPoint x: 234, endPoint y: 635, distance: 36.7
copy link "2129330"
click at [101, 479] on span "Fulfillment Shipments" at bounding box center [85, 481] width 101 height 12
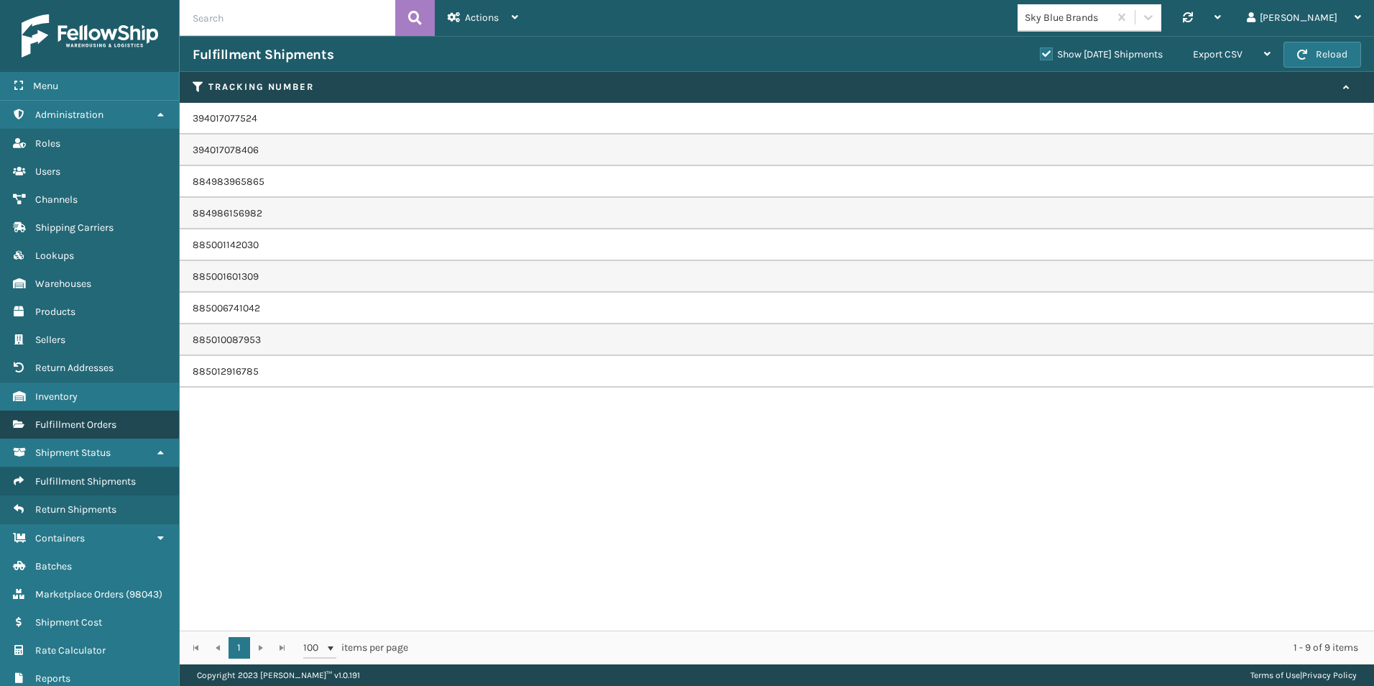
click at [105, 430] on span "Fulfillment Orders" at bounding box center [75, 424] width 81 height 12
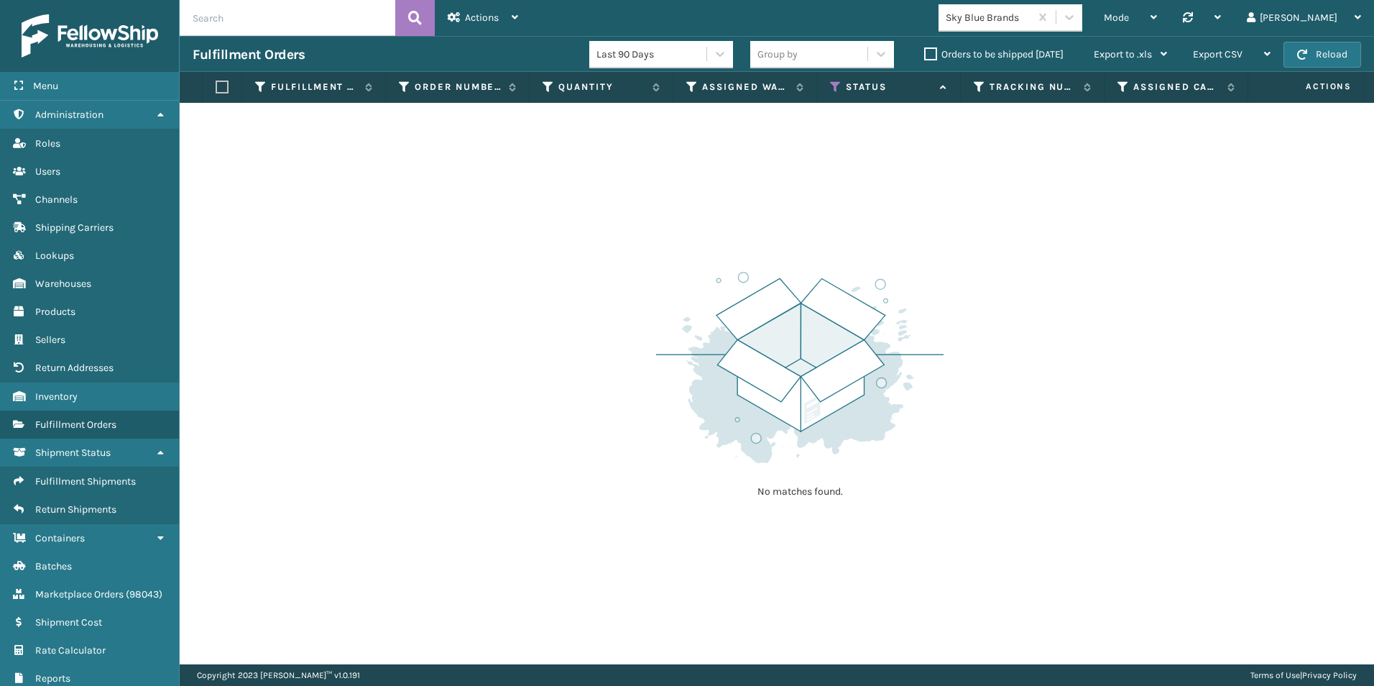
click at [229, 21] on input "text" at bounding box center [288, 18] width 216 height 36
paste input "2129330"
type input "2129330"
click at [425, 14] on button at bounding box center [415, 18] width 40 height 36
